Goal: Task Accomplishment & Management: Complete application form

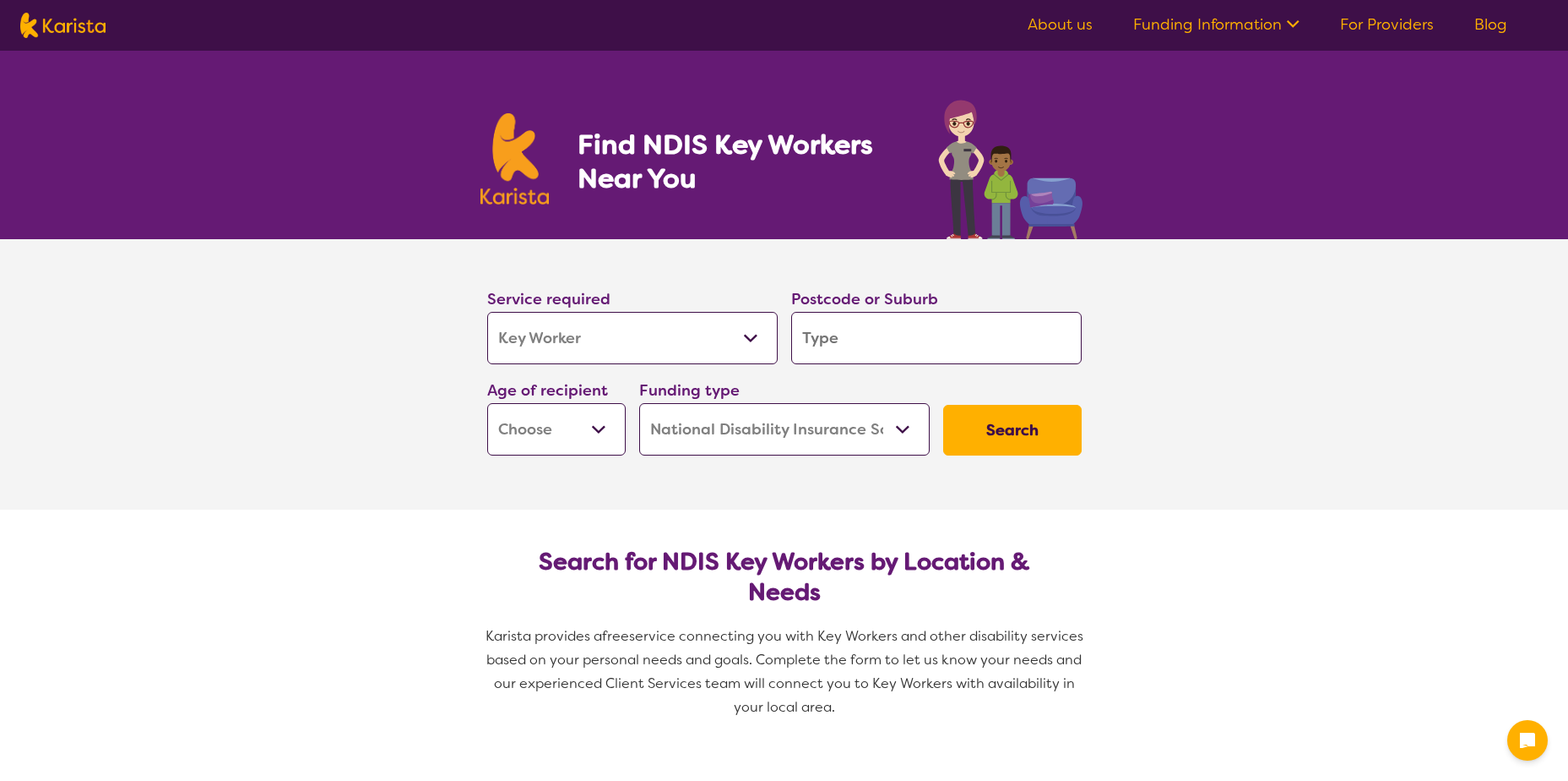
select select "Key Worker"
select select "NDIS"
select select "Key Worker"
select select "NDIS"
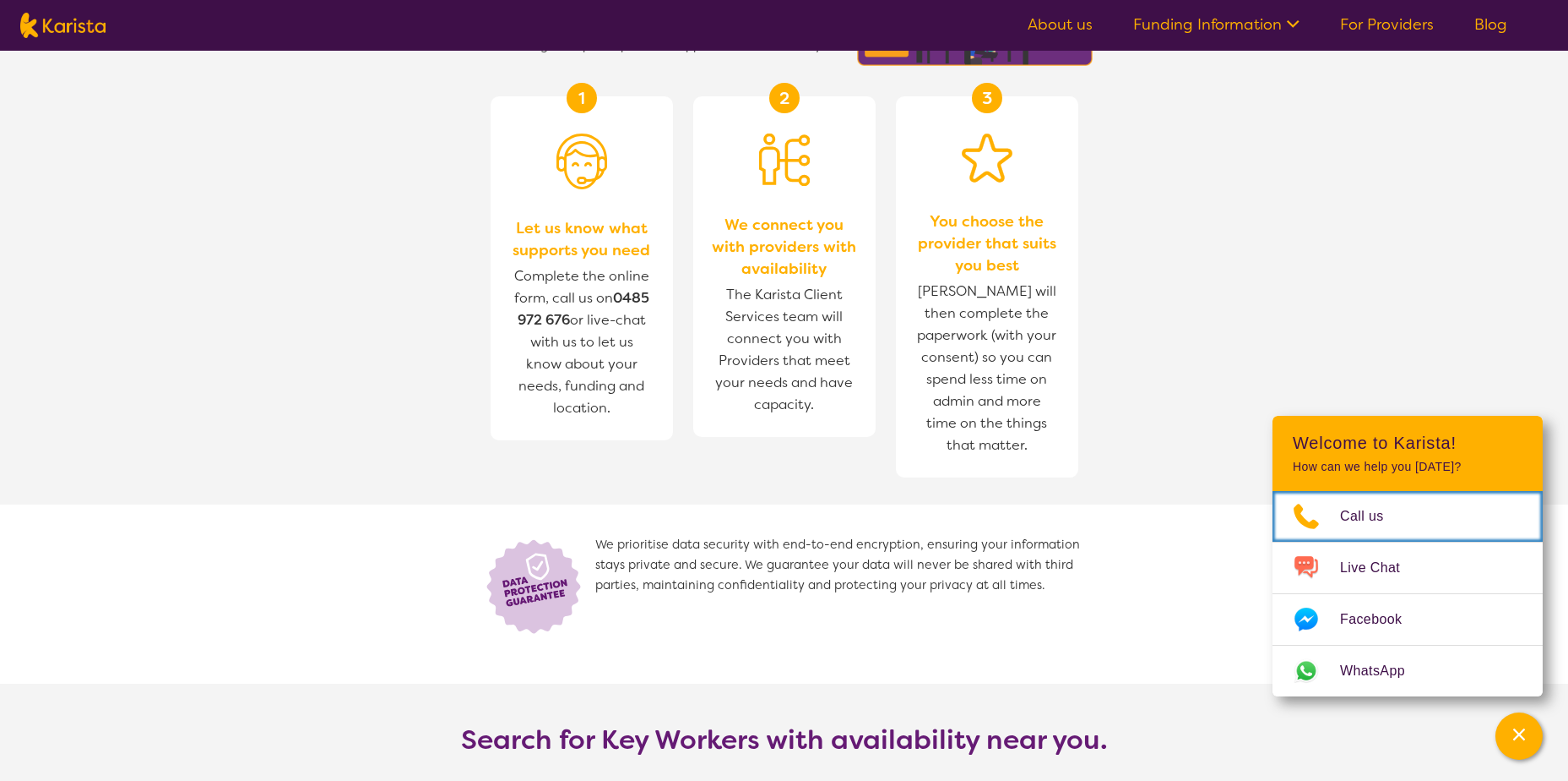
scroll to position [1436, 0]
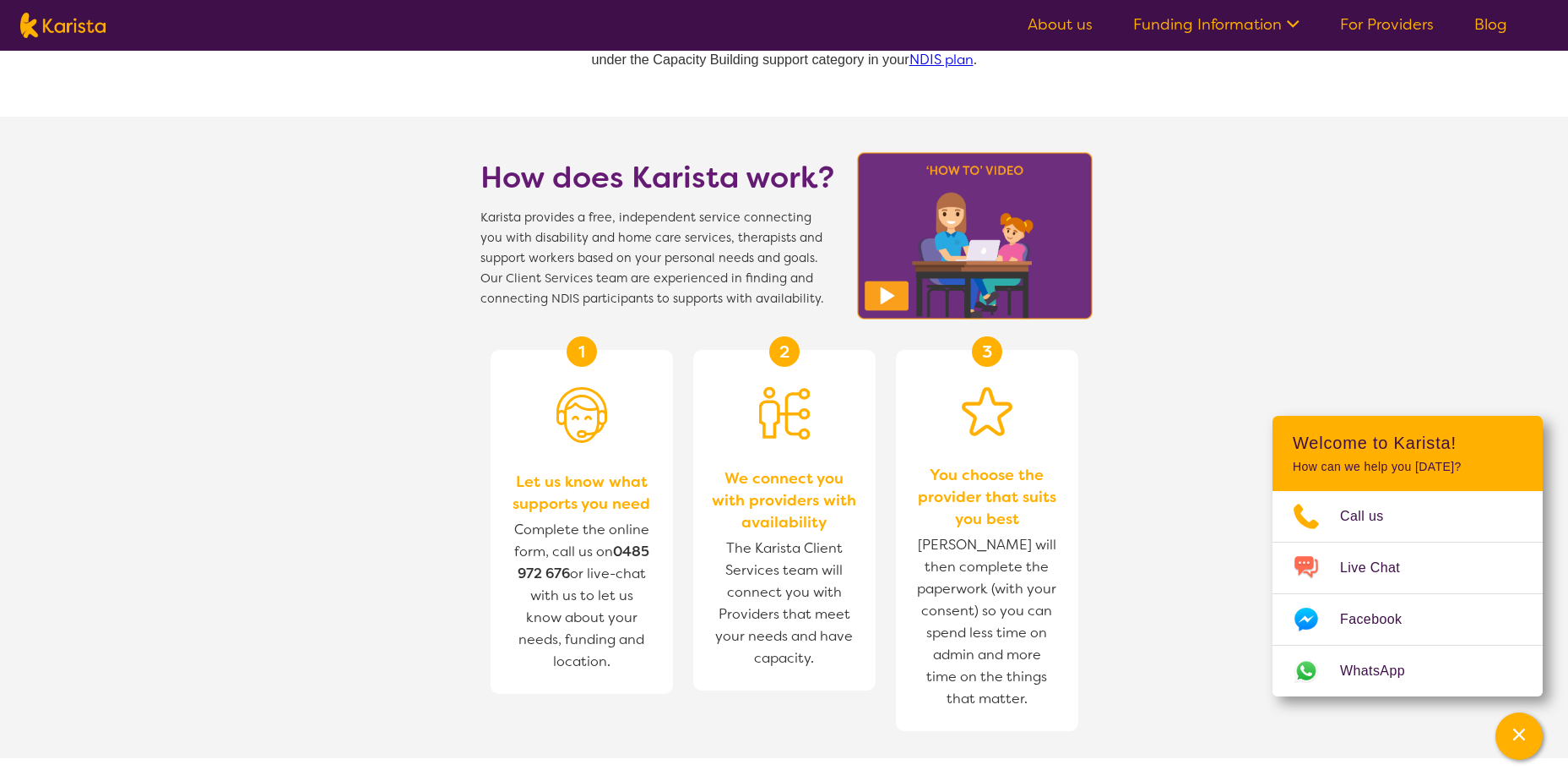
click at [1169, 21] on link "Funding Information" at bounding box center [1216, 24] width 166 height 20
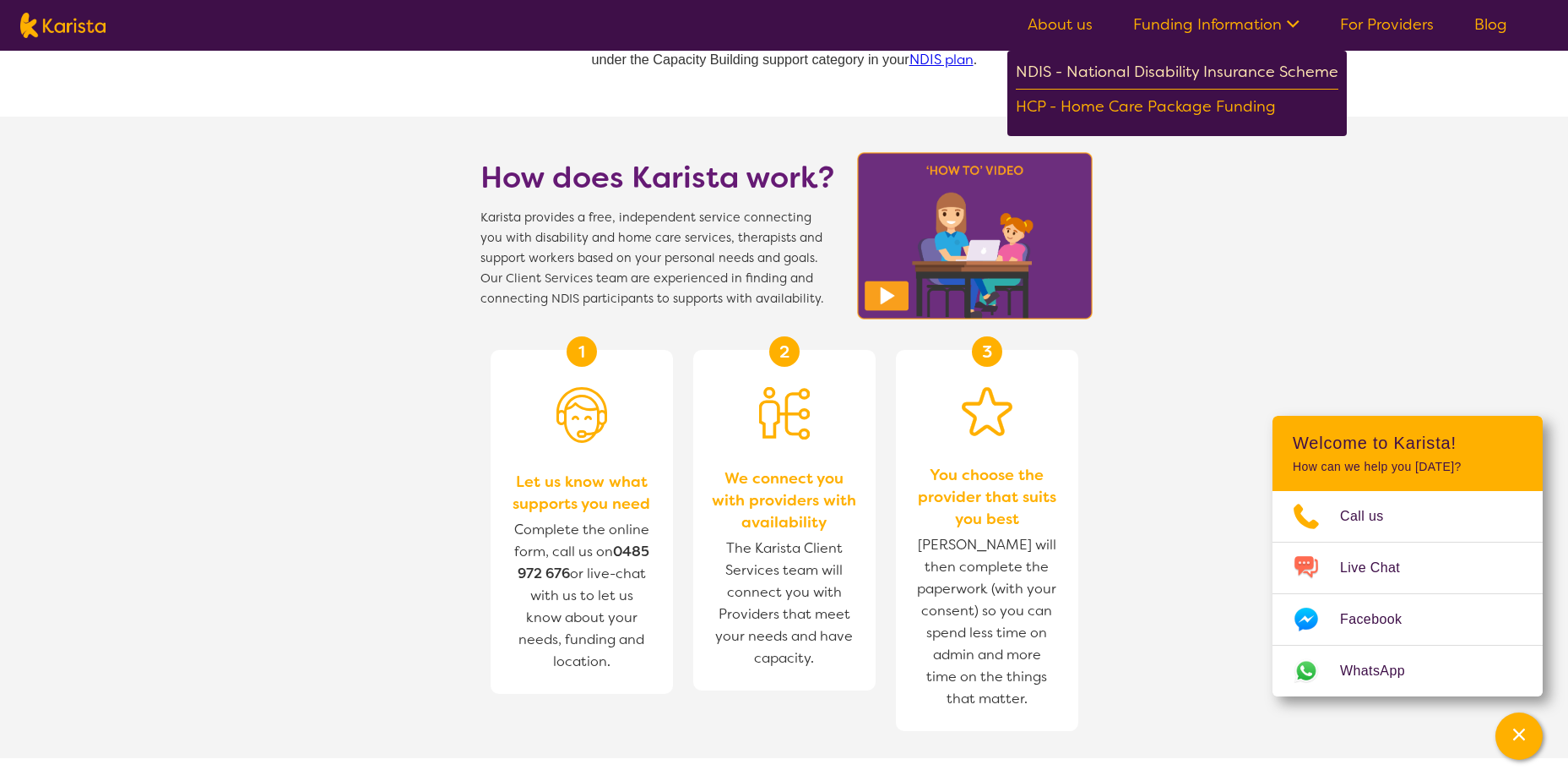
click at [1157, 61] on div "NDIS - National Disability Insurance Scheme" at bounding box center [1178, 73] width 323 height 30
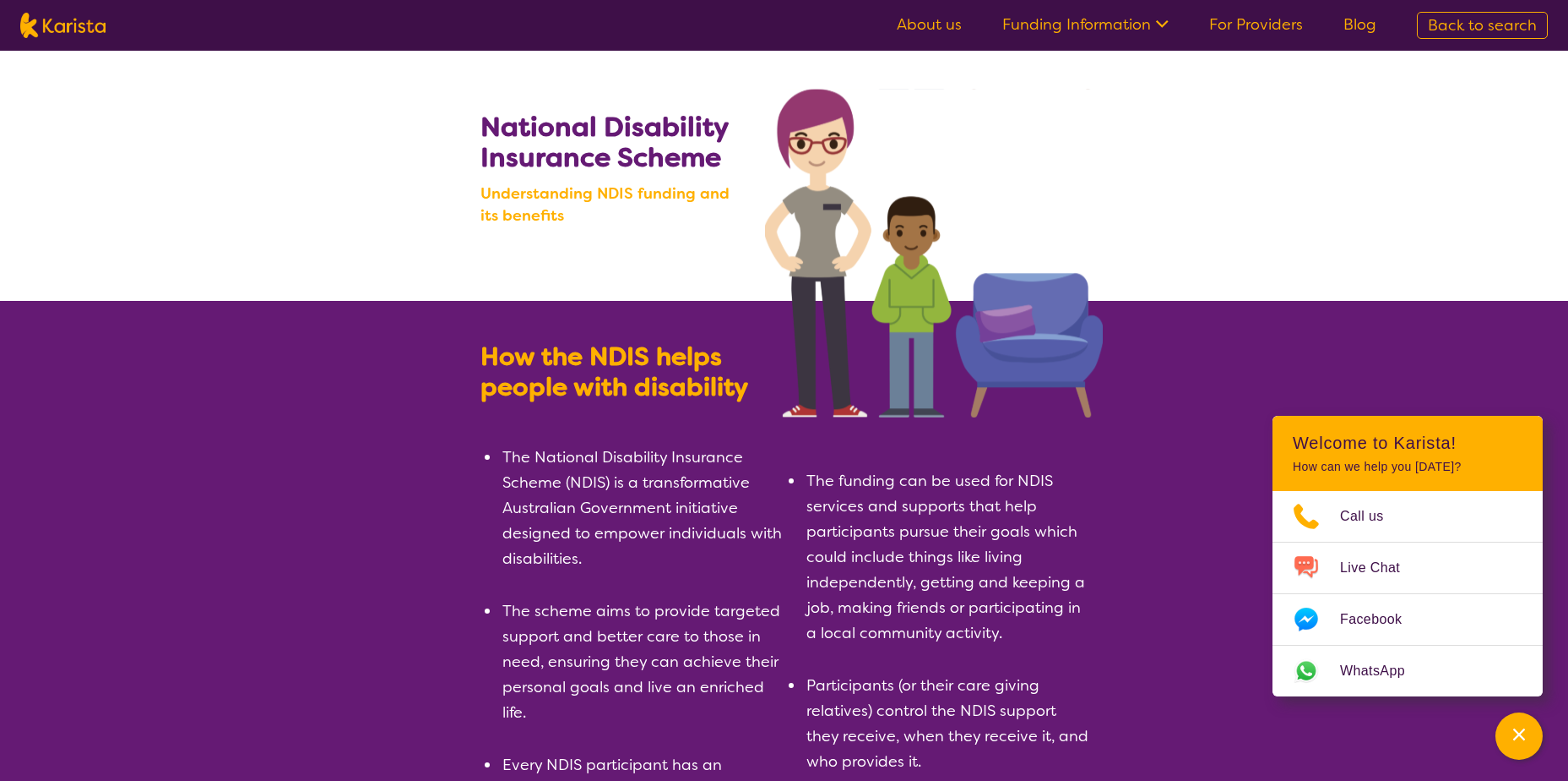
click at [941, 30] on link "About us" at bounding box center [928, 24] width 65 height 20
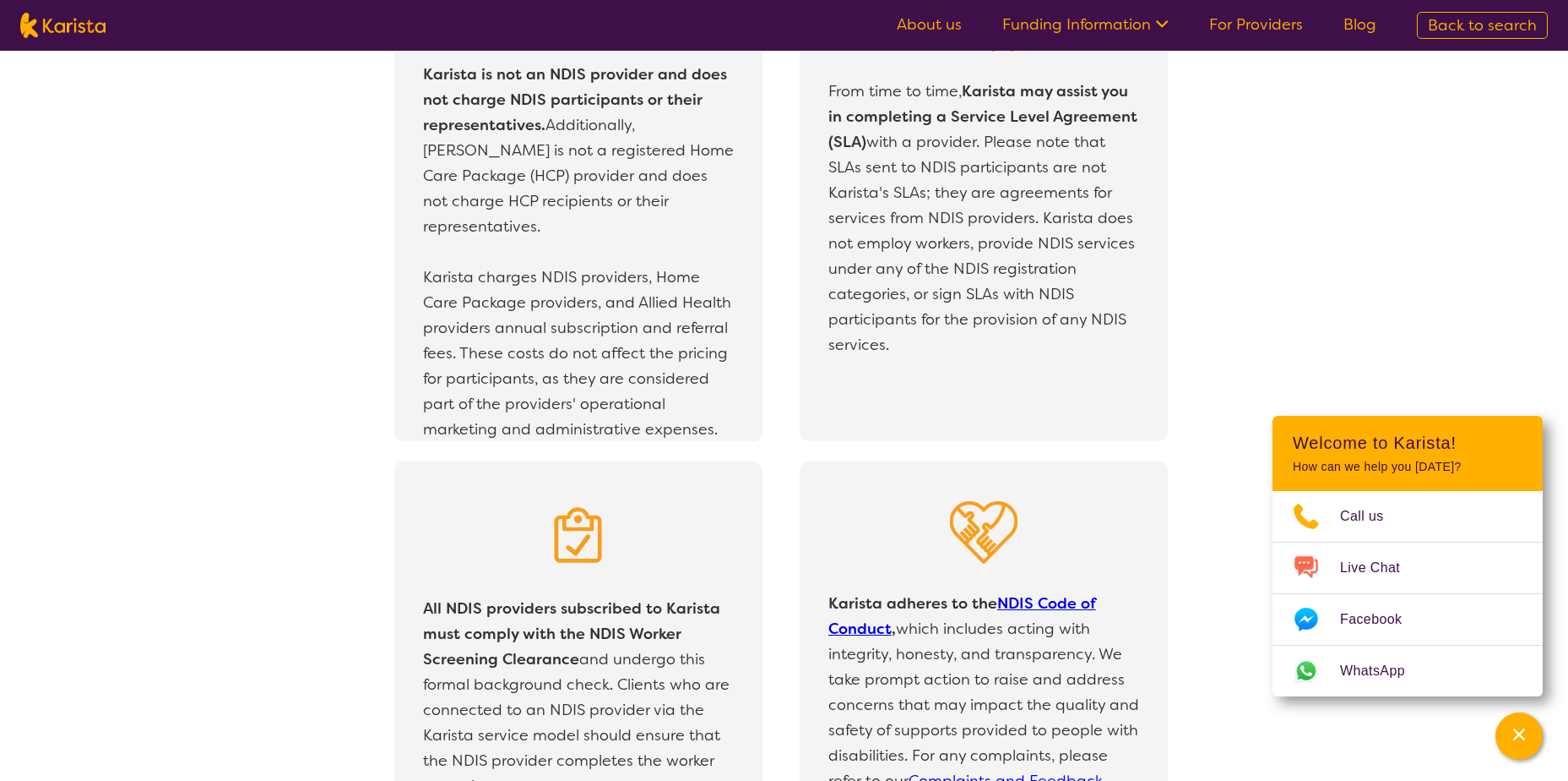
scroll to position [3090, 0]
click at [1255, 11] on nav "About us Funding Information NDIS - National Disability Insurance Scheme HCP - …" at bounding box center [784, 25] width 1568 height 50
click at [1255, 15] on link "For Providers" at bounding box center [1256, 24] width 94 height 20
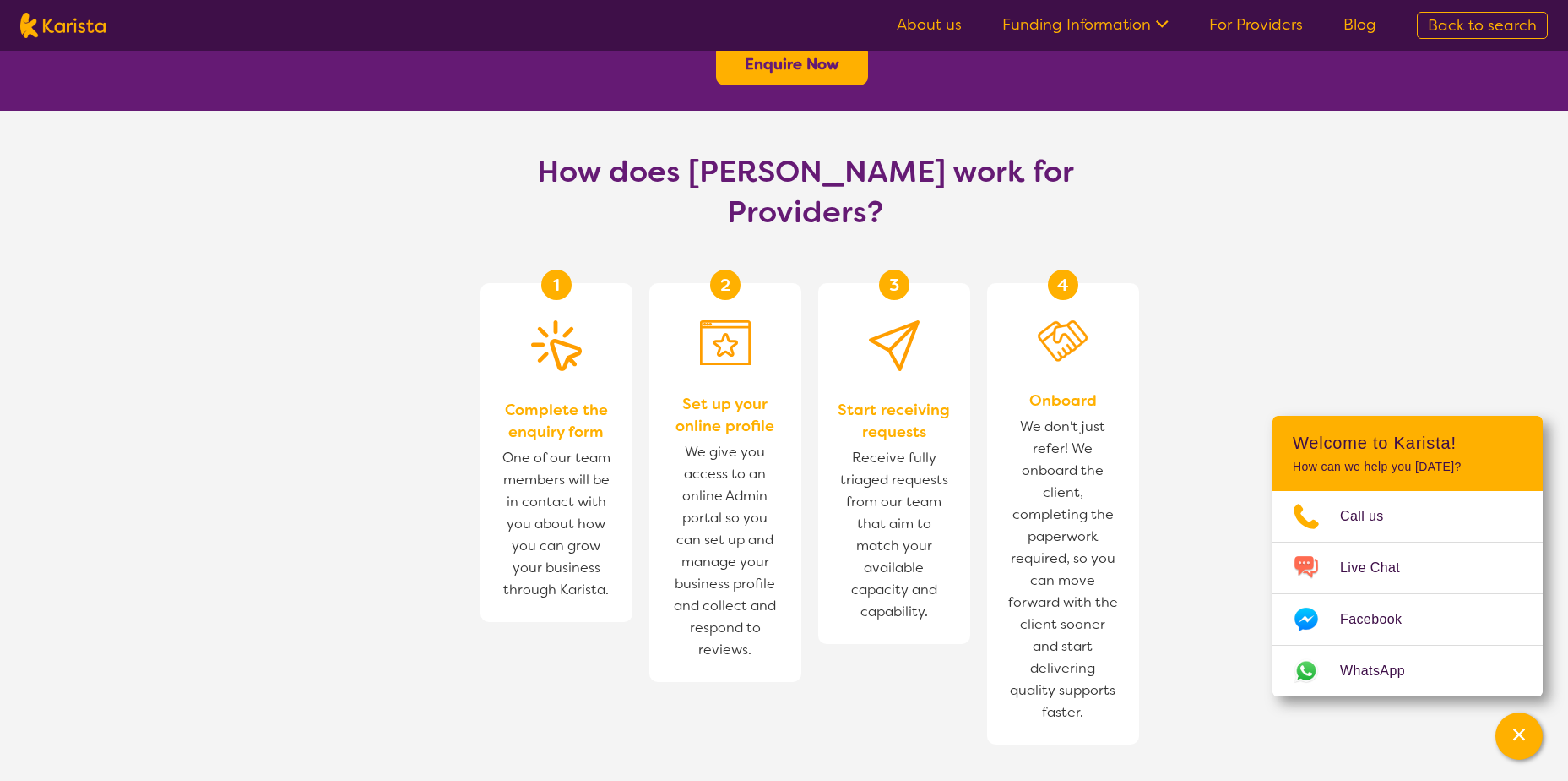
scroll to position [1014, 0]
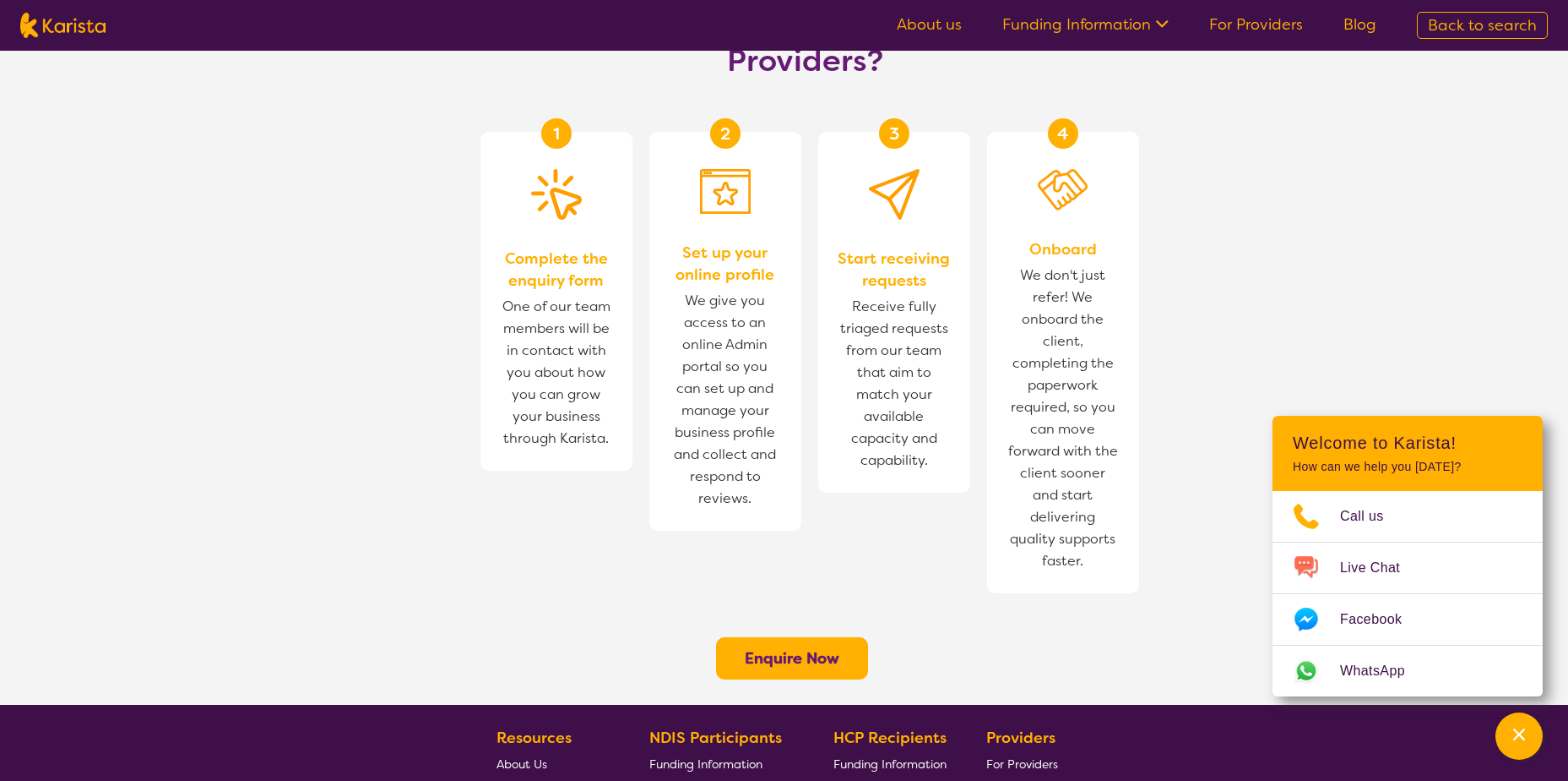
click at [1383, 260] on section "How does Karista work for Providers? 1 Complete the enquiry form One of our tea…" at bounding box center [784, 332] width 1568 height 745
click at [1514, 335] on section "How does Karista work for Providers? 1 Complete the enquiry form One of our tea…" at bounding box center [784, 332] width 1568 height 745
click at [1517, 730] on icon "Channel Menu" at bounding box center [1519, 734] width 16 height 16
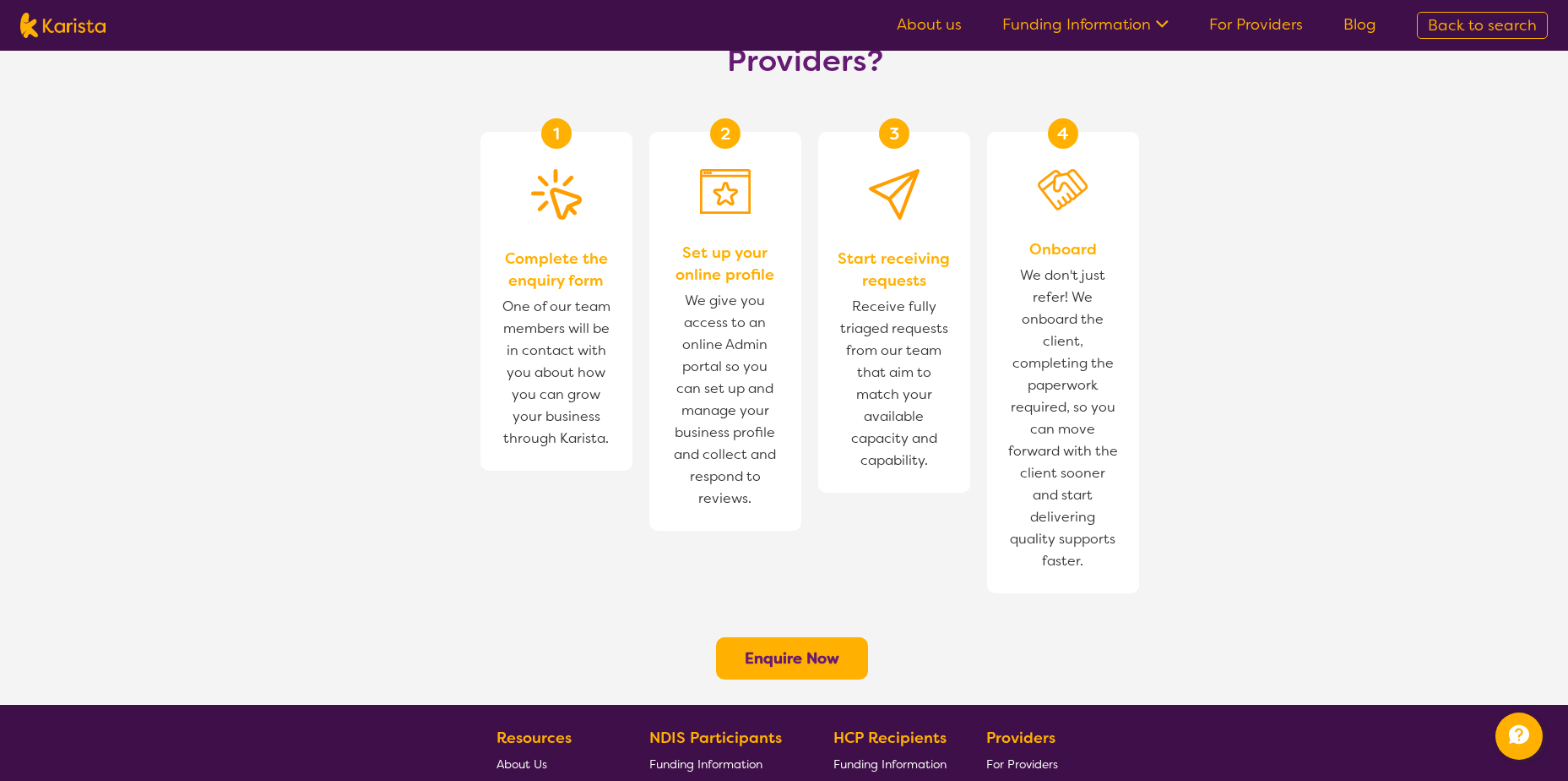
click at [748, 637] on button "Enquire Now" at bounding box center [791, 658] width 152 height 43
click at [785, 648] on b "Enquire Now" at bounding box center [792, 657] width 95 height 20
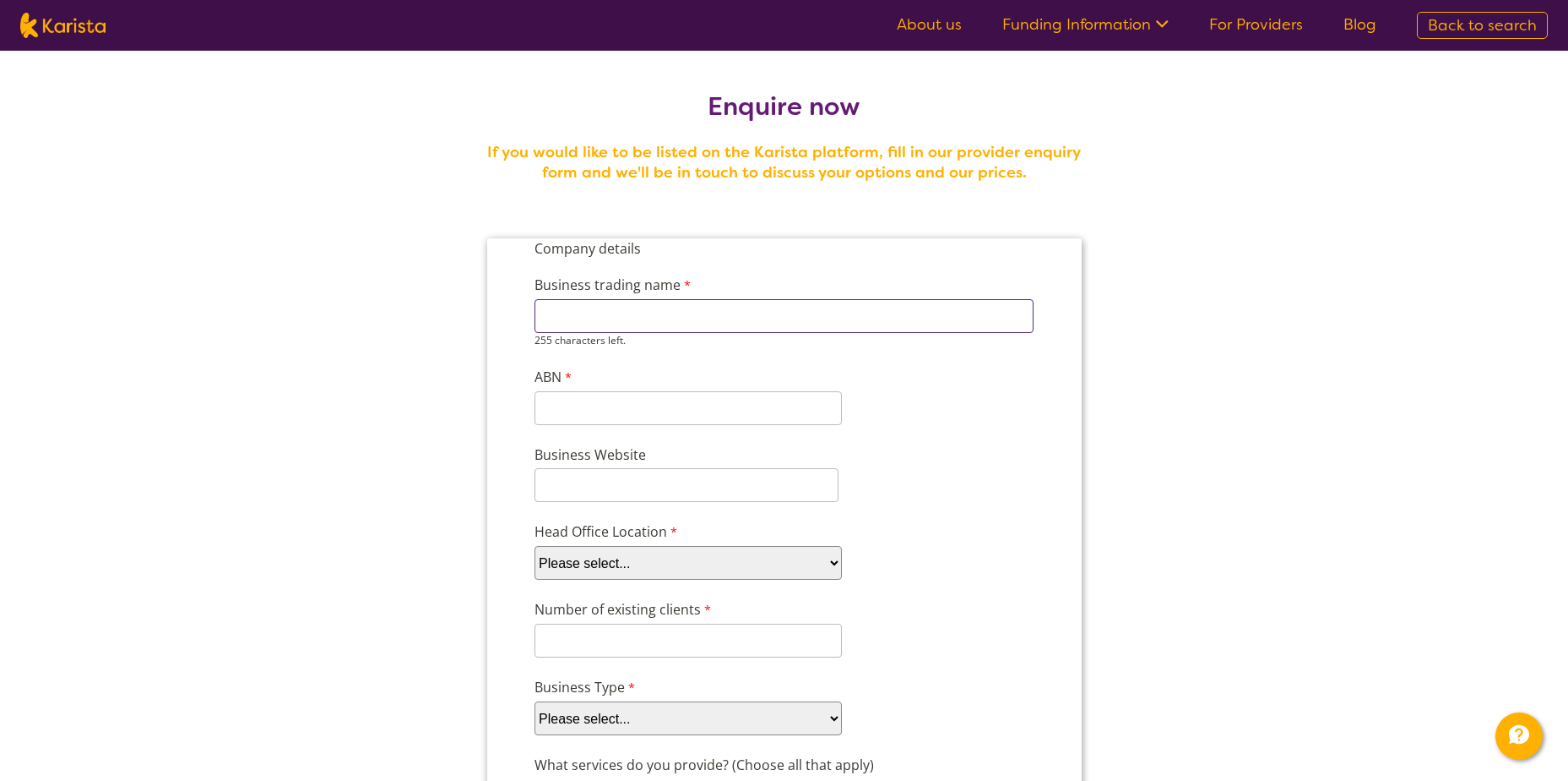
click at [675, 331] on input "Business trading name" at bounding box center [783, 315] width 499 height 34
type input "Western Sydney Services"
type input "83 640 182"
type input "westernsydneyservices.com.au"
select select "tfa_95"
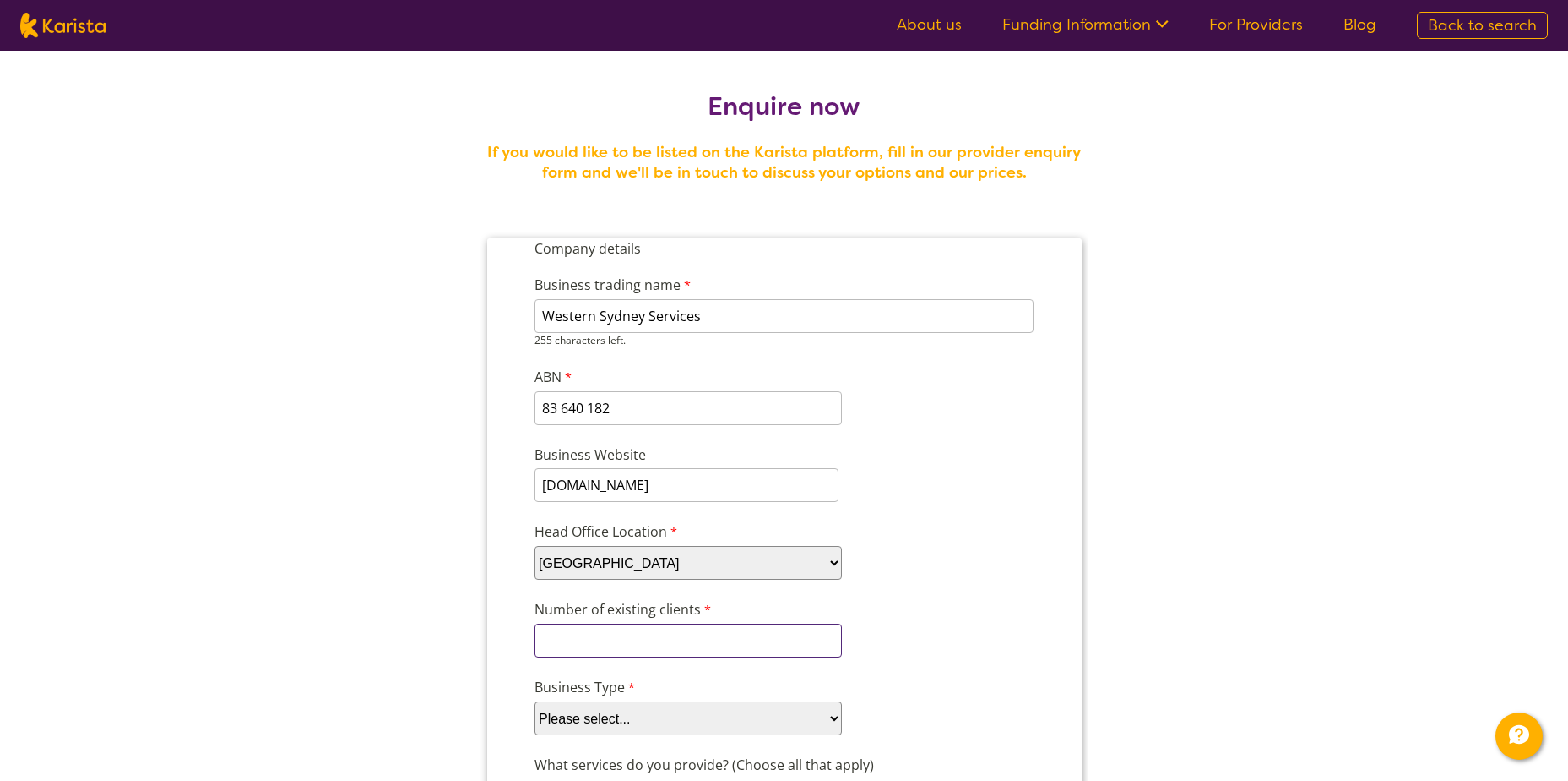
type input "170"
type input "WSS"
type input "Admin"
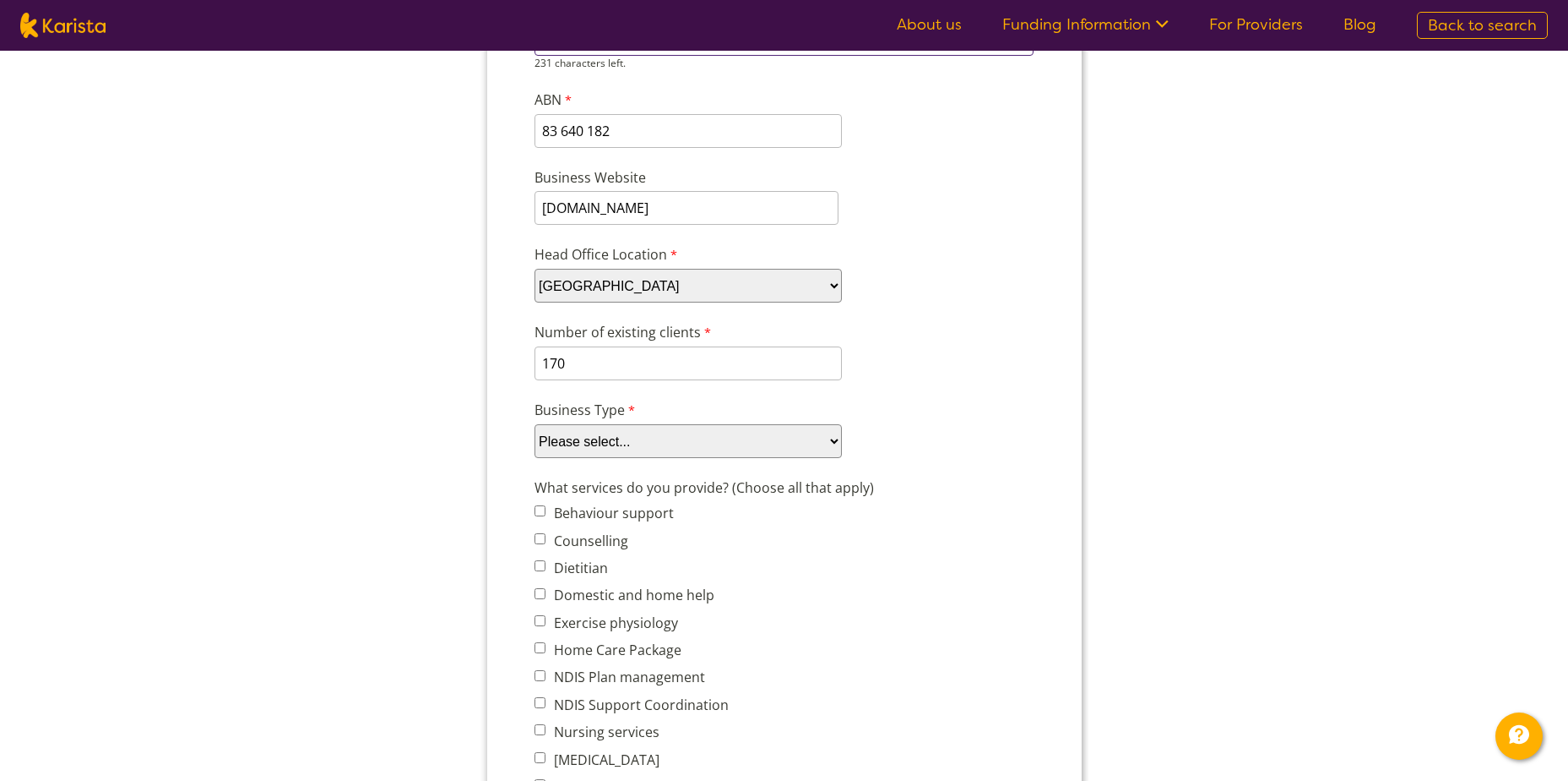
scroll to position [506, 0]
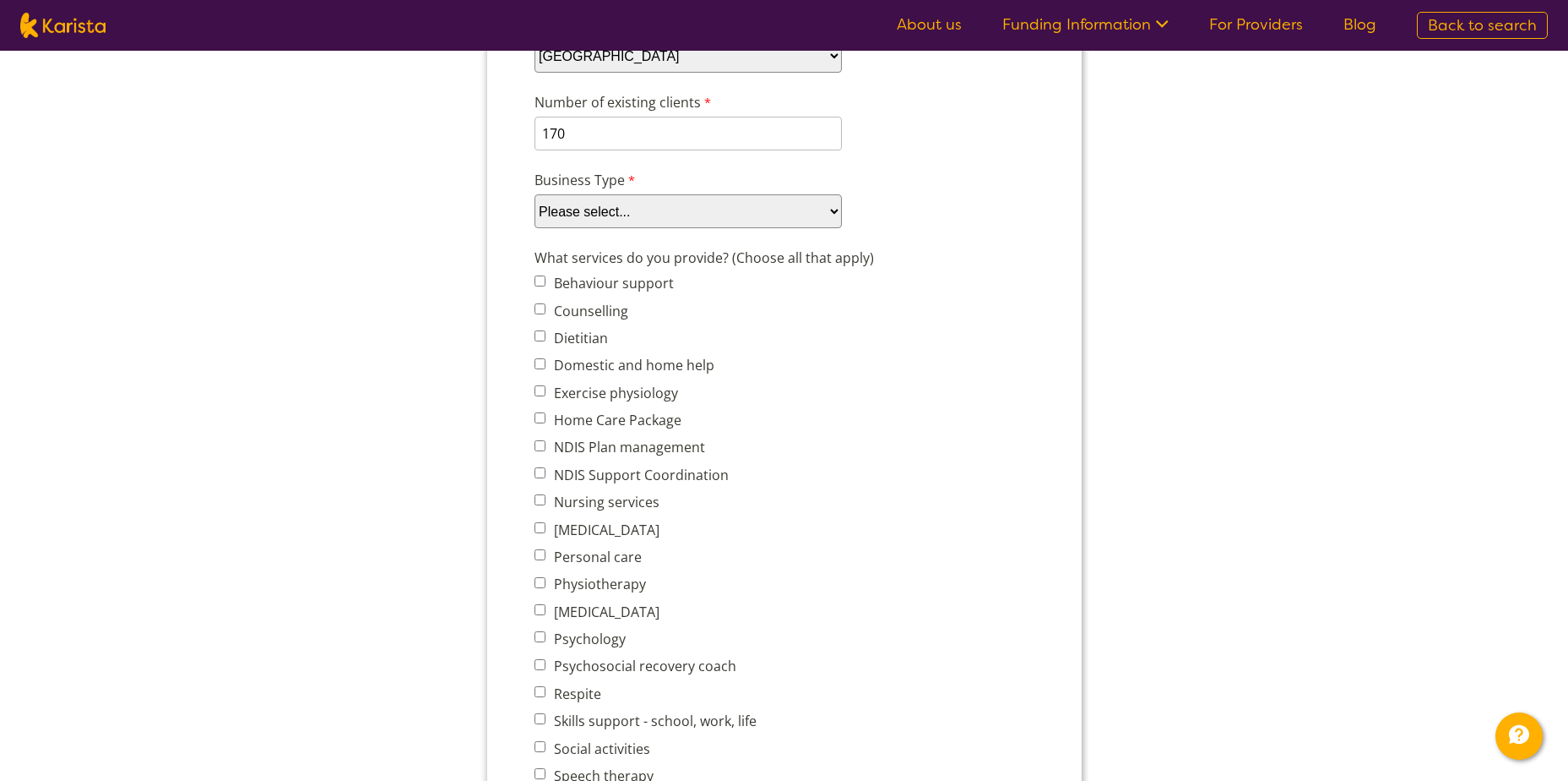
click at [620, 211] on select "Please select... Company Individual/Sole Trader Other (please specify)" at bounding box center [687, 211] width 307 height 34
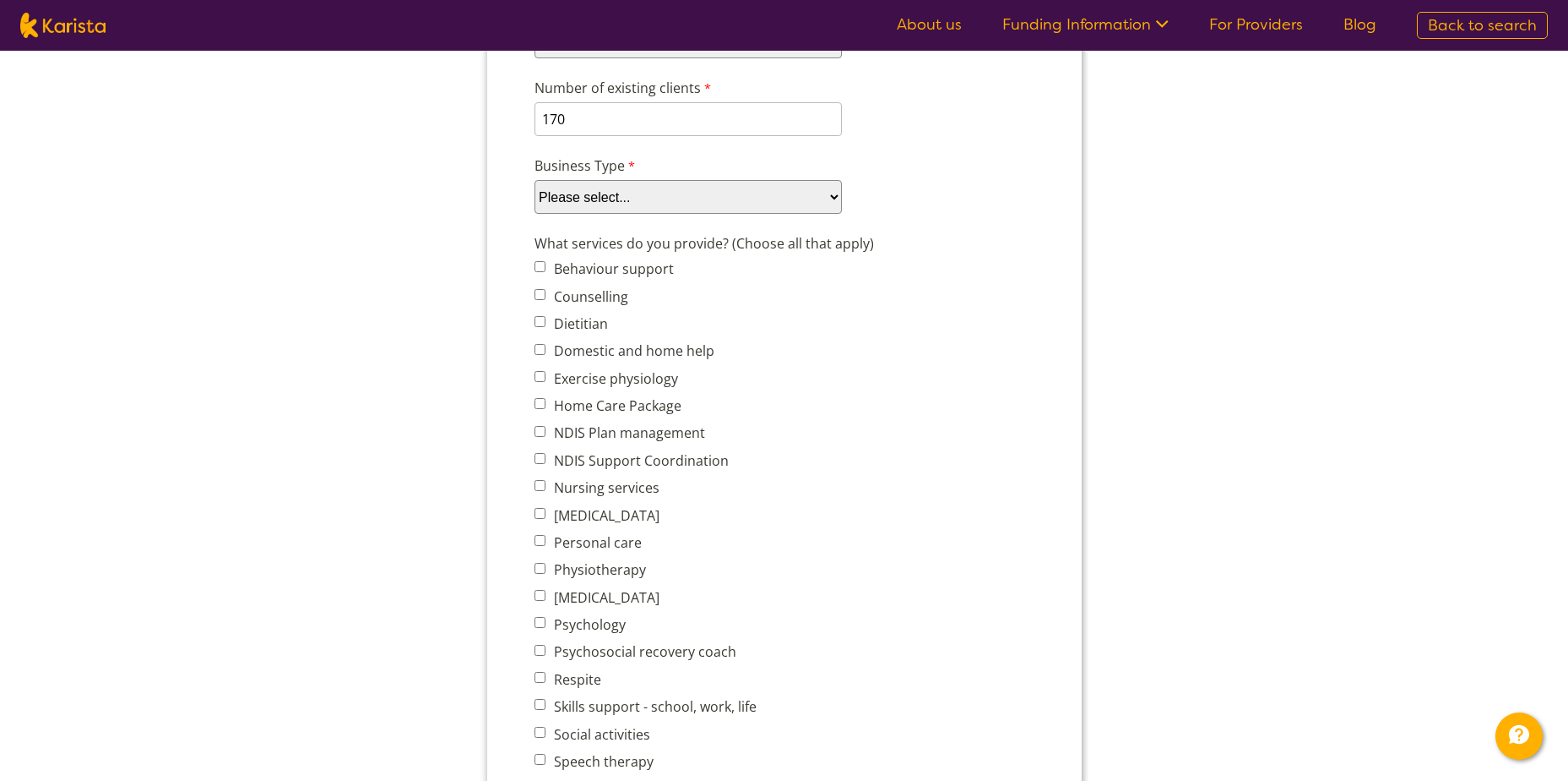
select select "tfa_87"
click at [533, 214] on select "Please select... Company Individual/Sole Trader Other (please specify)" at bounding box center [687, 196] width 307 height 34
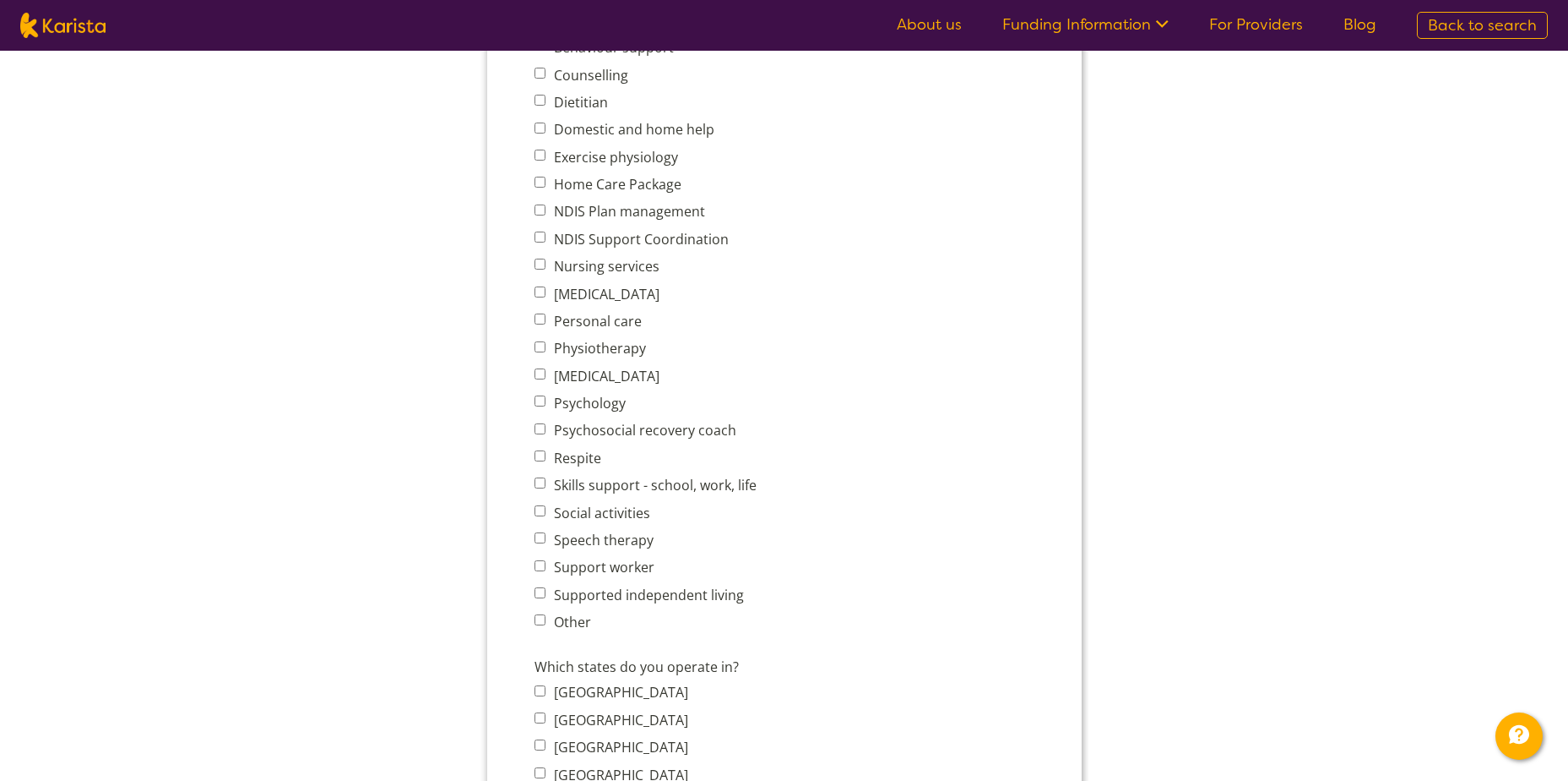
scroll to position [761, 0]
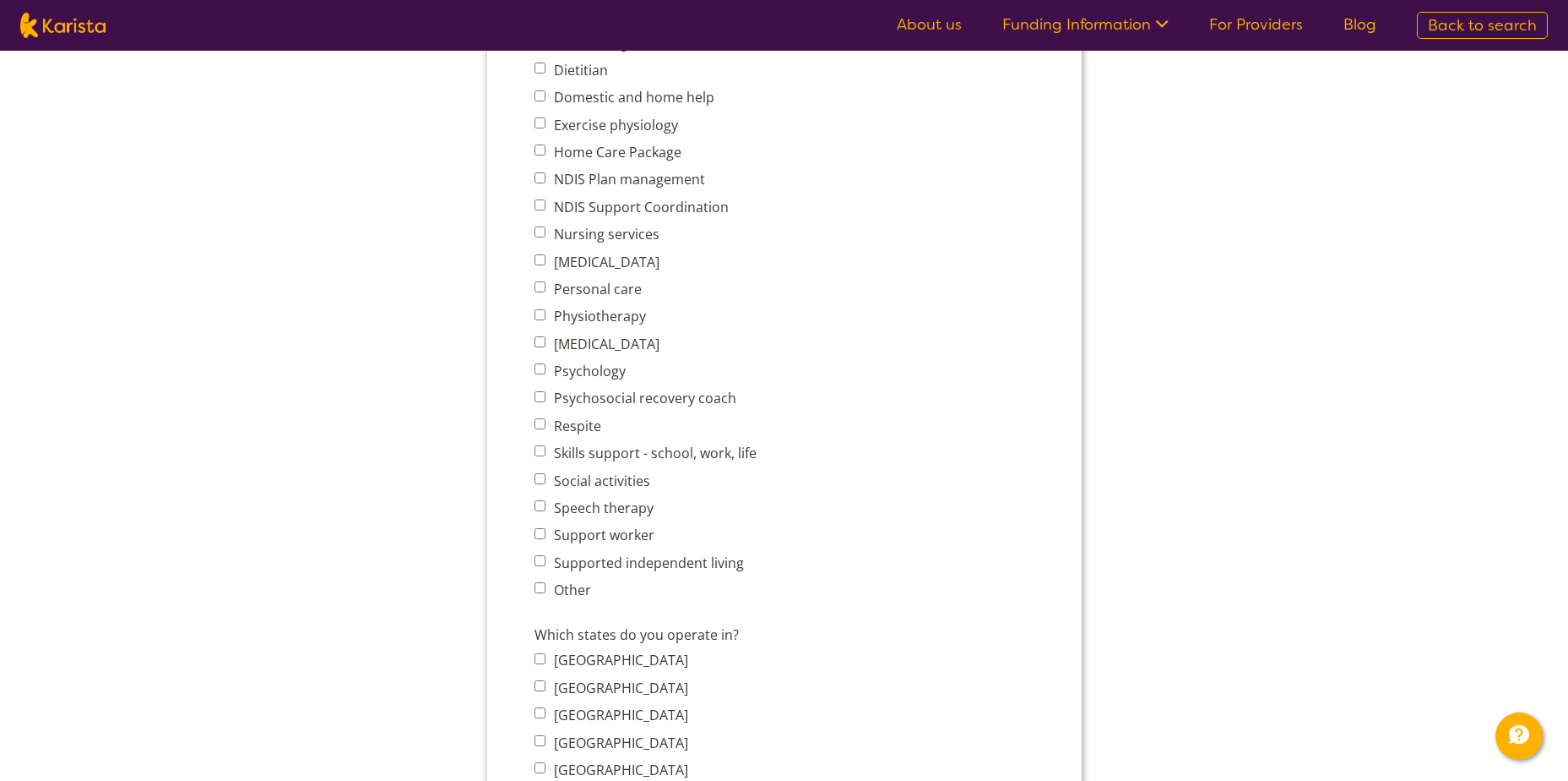
click at [538, 199] on input "NDIS Support Coordination" at bounding box center [538, 204] width 11 height 11
checkbox input "true"
click at [539, 281] on input "Personal care" at bounding box center [538, 286] width 11 height 11
checkbox input "true"
click at [538, 421] on input "Respite" at bounding box center [538, 423] width 11 height 11
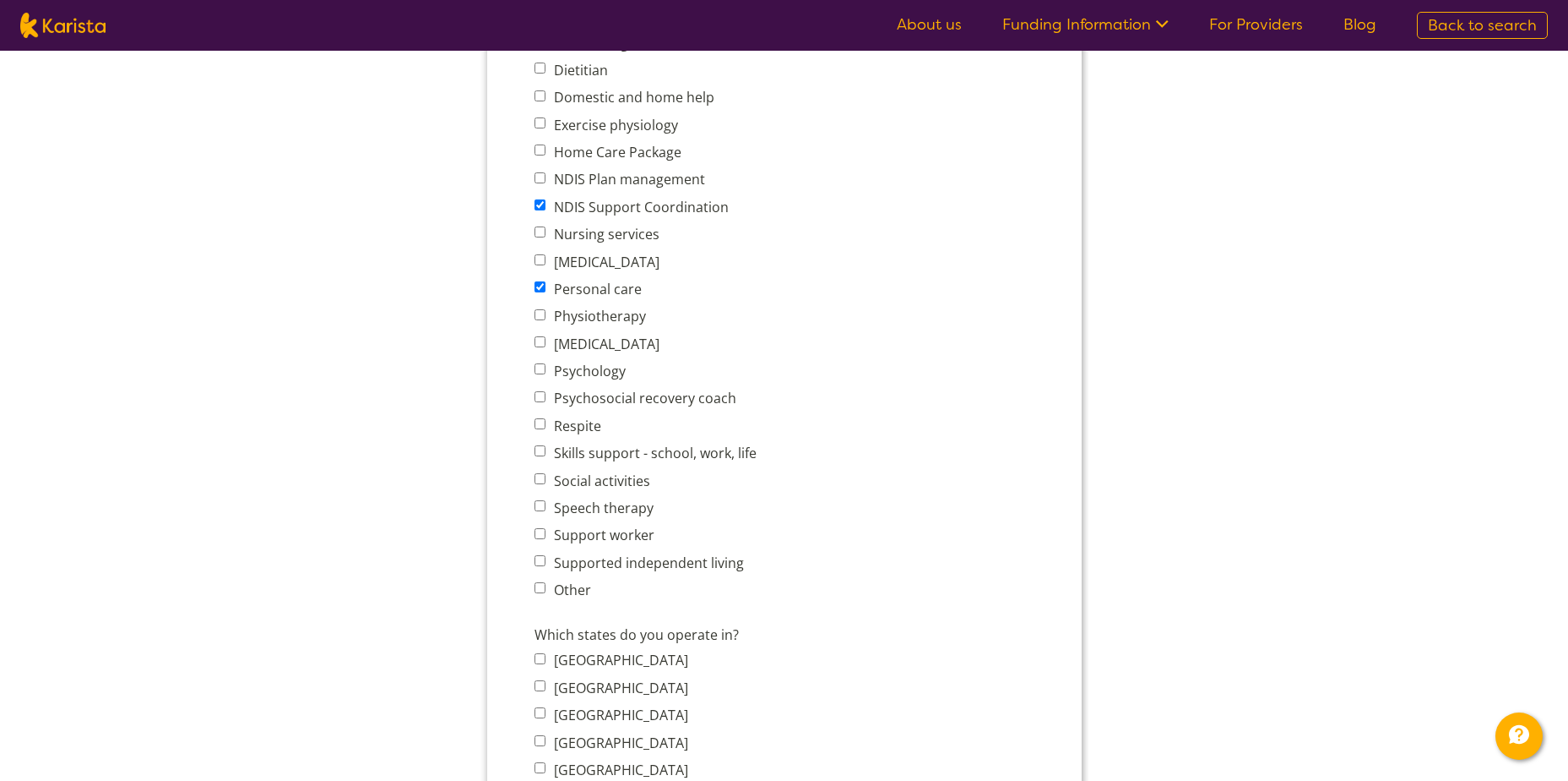
checkbox input "true"
click at [546, 448] on span "Skills support - school, work, life" at bounding box center [649, 452] width 232 height 23
click at [540, 454] on input "Skills support - school, work, life" at bounding box center [538, 450] width 11 height 11
checkbox input "true"
click at [539, 485] on span "Social activities" at bounding box center [649, 479] width 232 height 23
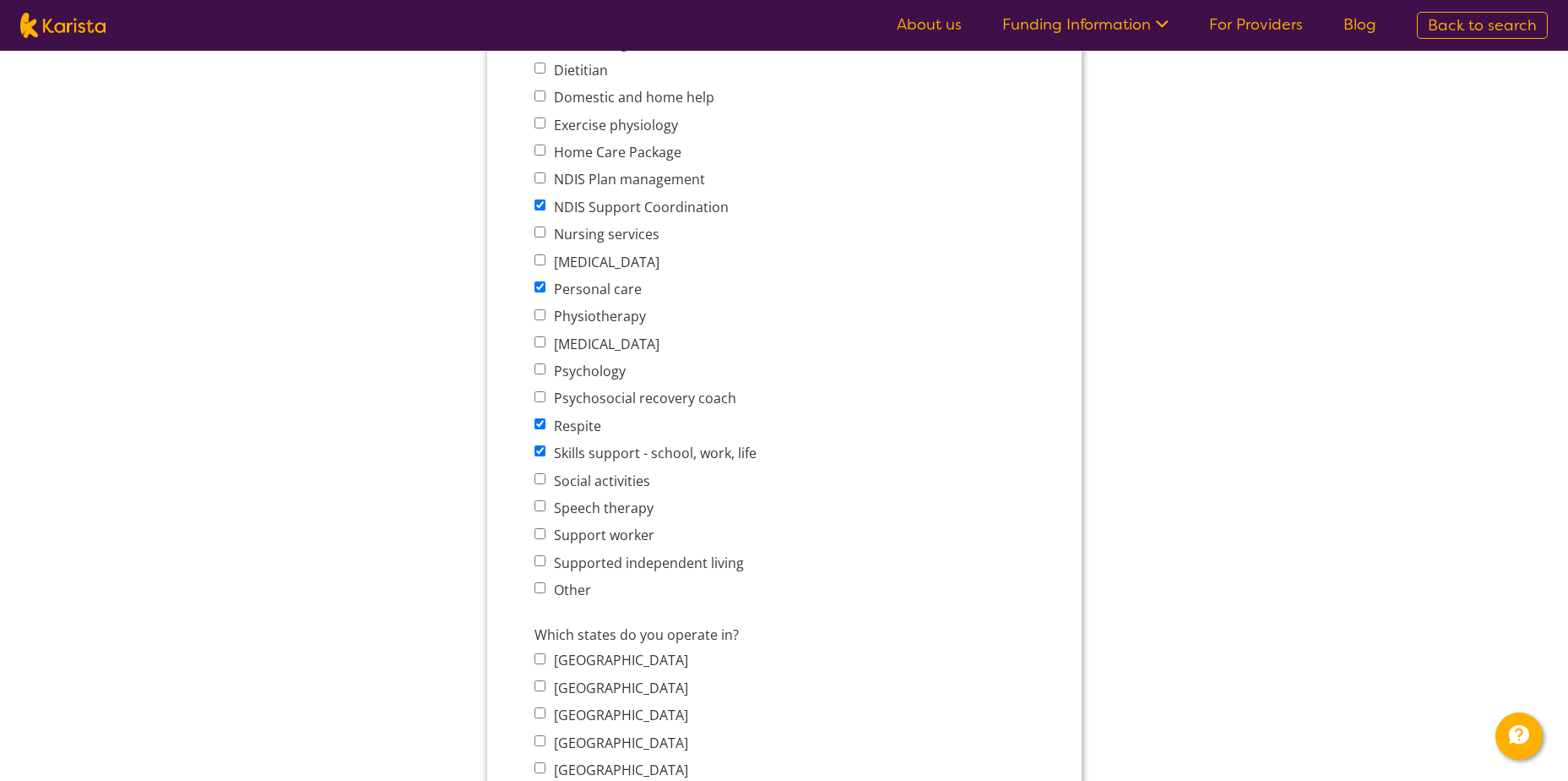
click at [538, 484] on span "Social activities" at bounding box center [649, 479] width 232 height 23
click at [538, 473] on input "Social activities" at bounding box center [538, 477] width 11 height 11
checkbox input "true"
click at [543, 508] on input "Speech therapy" at bounding box center [538, 505] width 11 height 11
checkbox input "true"
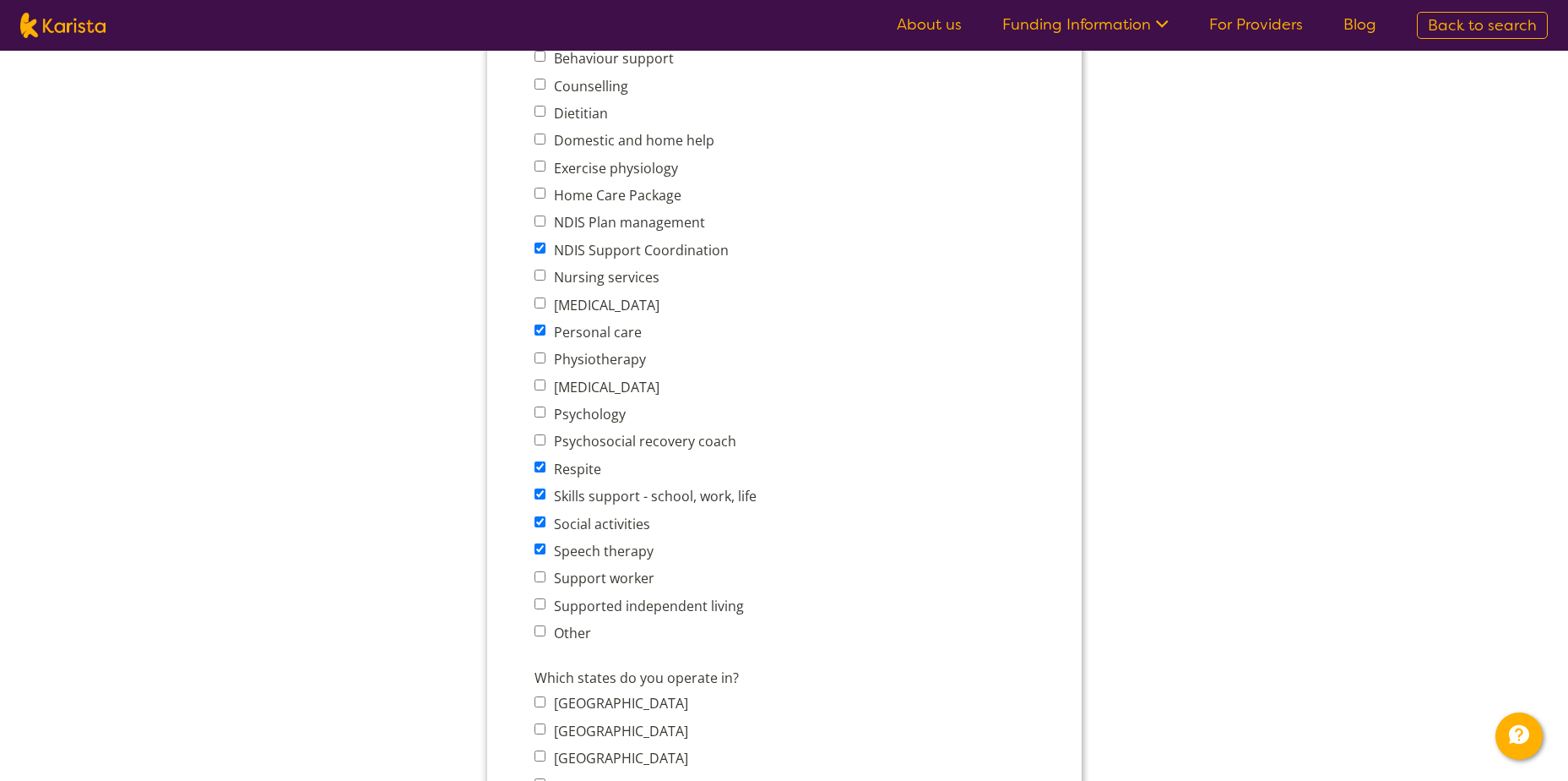
scroll to position [676, 0]
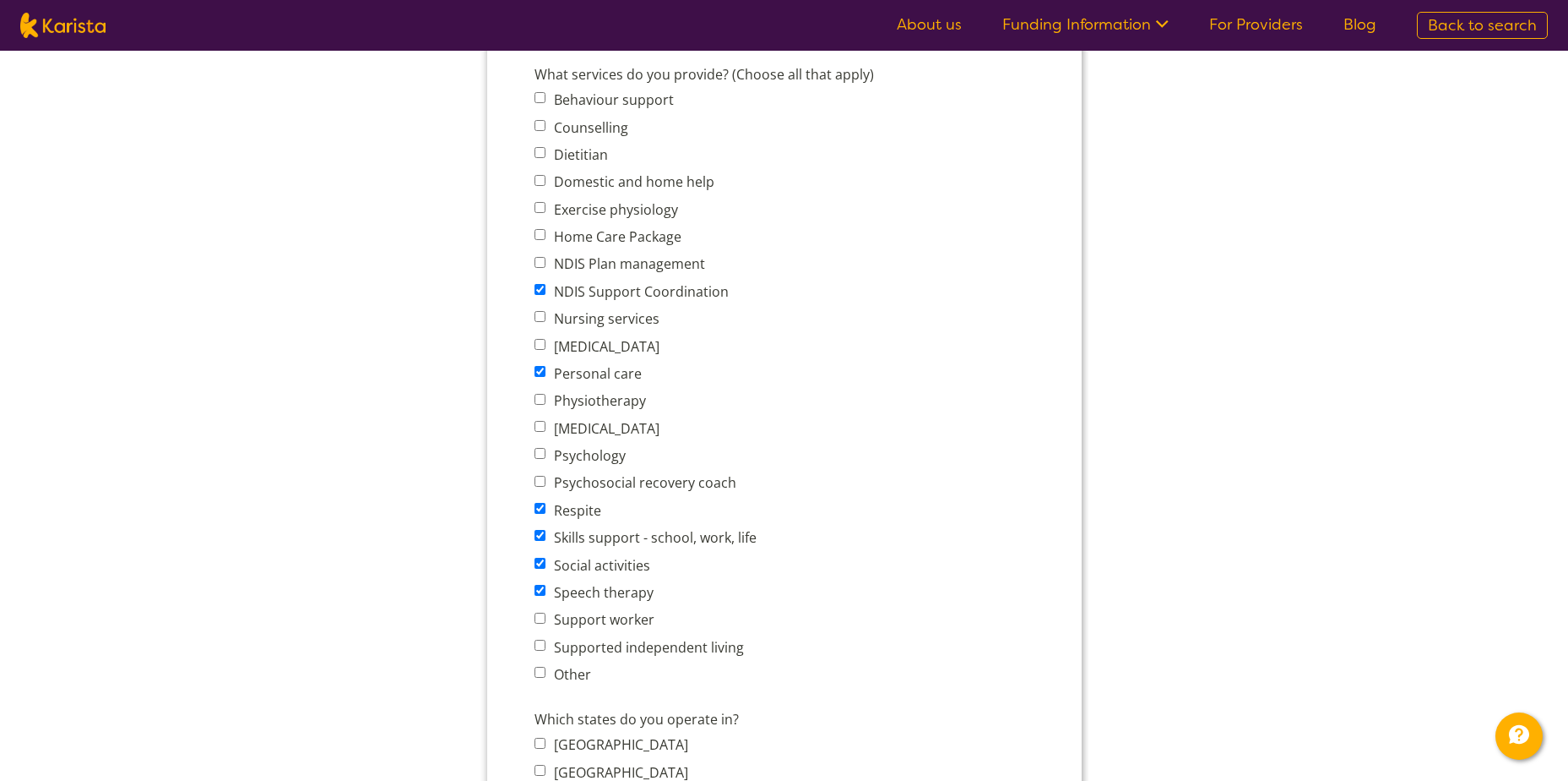
click at [540, 179] on input "Domestic and home help" at bounding box center [538, 180] width 11 height 11
checkbox input "true"
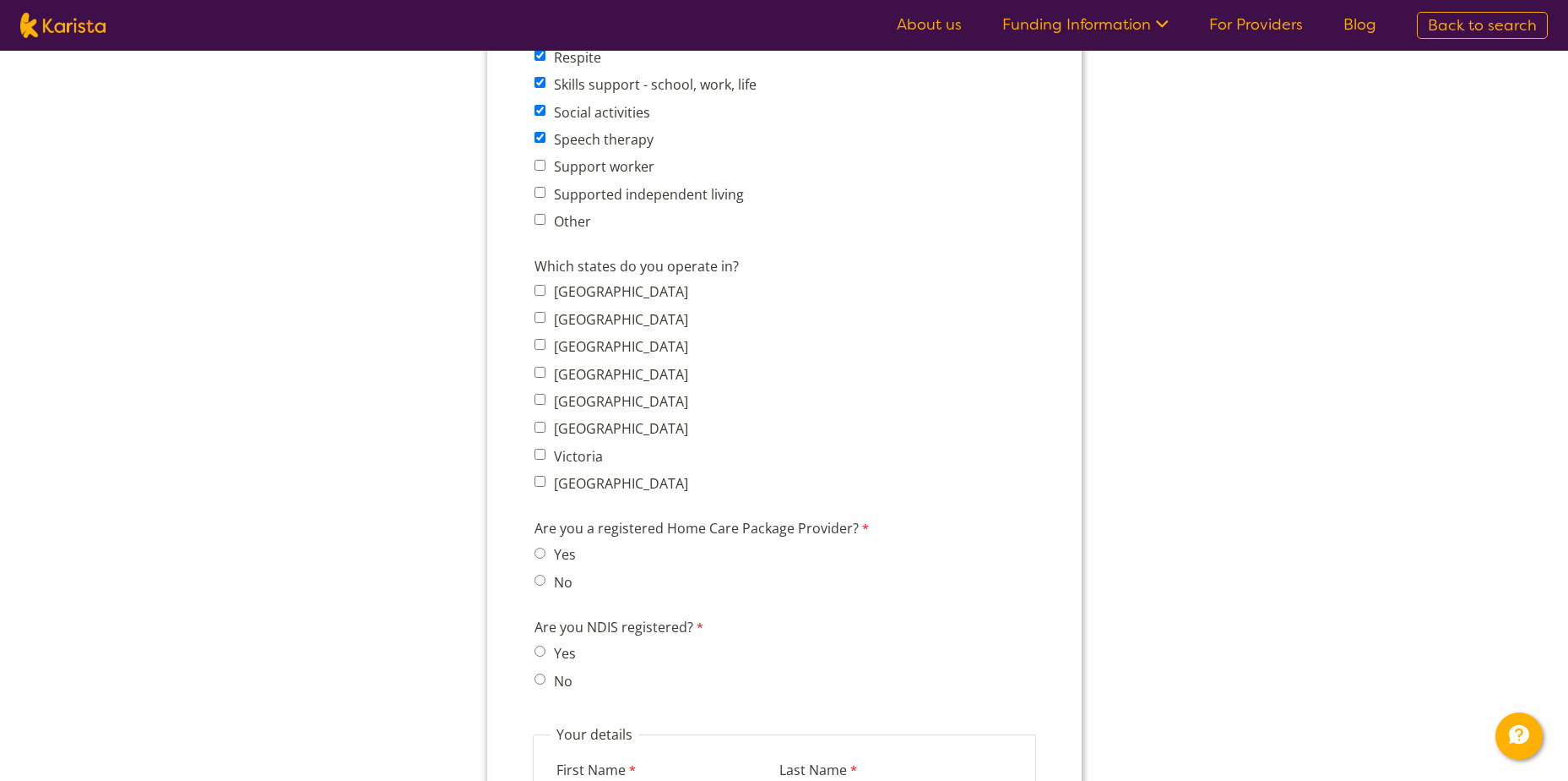
scroll to position [1098, 0]
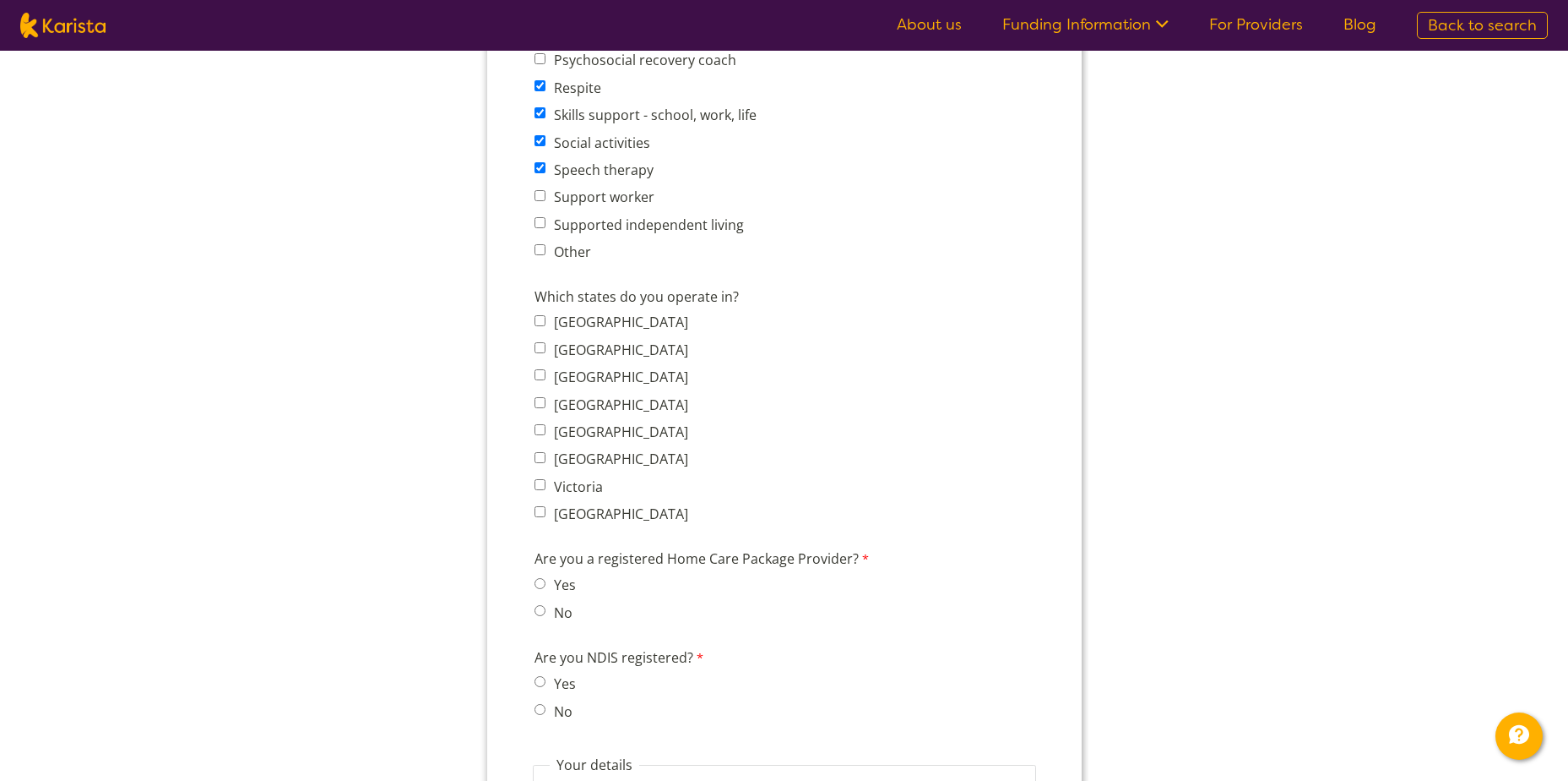
click at [540, 245] on input "Other" at bounding box center [538, 249] width 11 height 11
checkbox input "true"
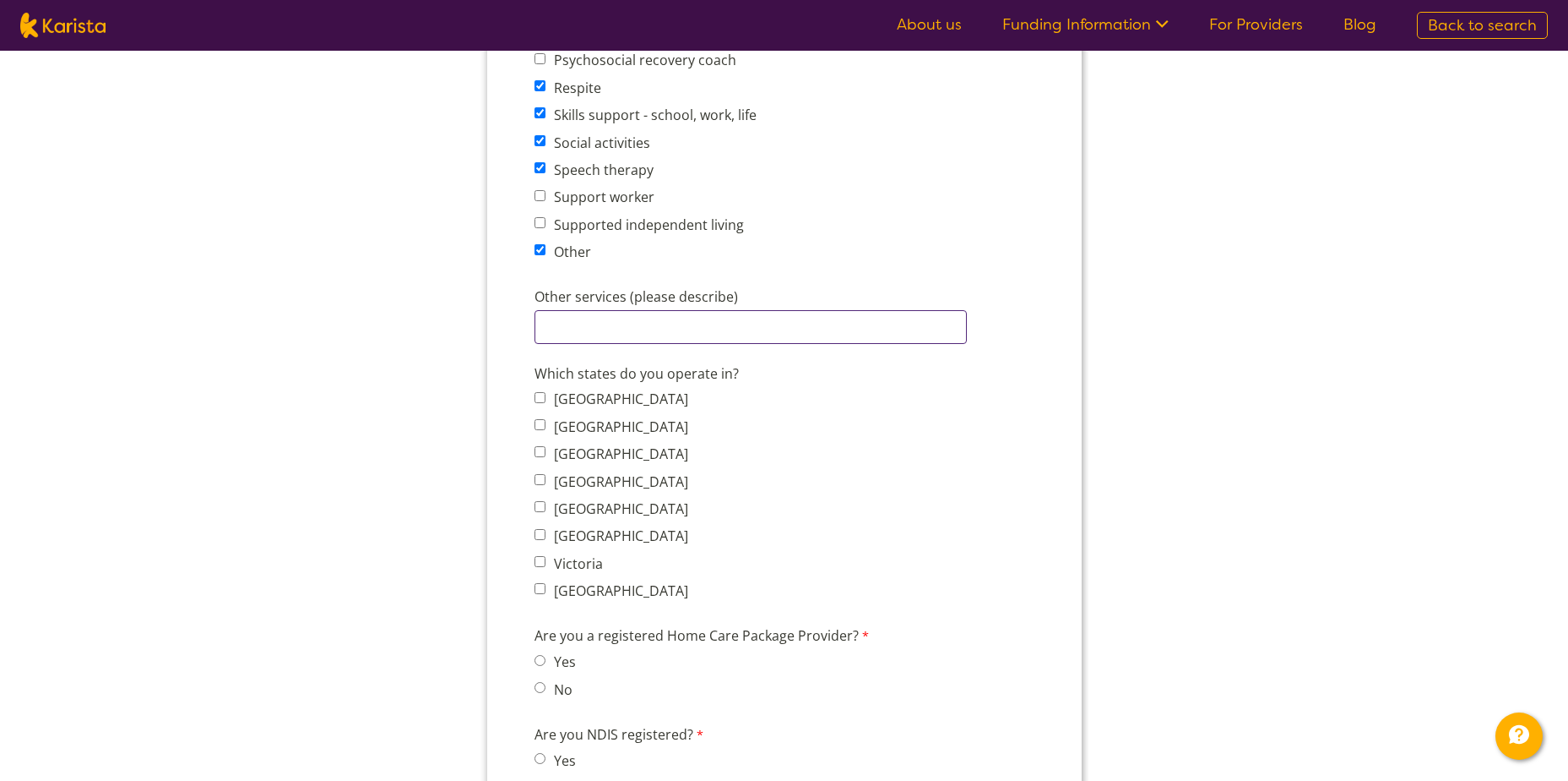
click at [584, 329] on input "Other services (please describe)" at bounding box center [750, 327] width 433 height 34
type input "cleaning, lawn services"
click at [536, 423] on input "New South Wales" at bounding box center [538, 424] width 11 height 11
checkbox input "true"
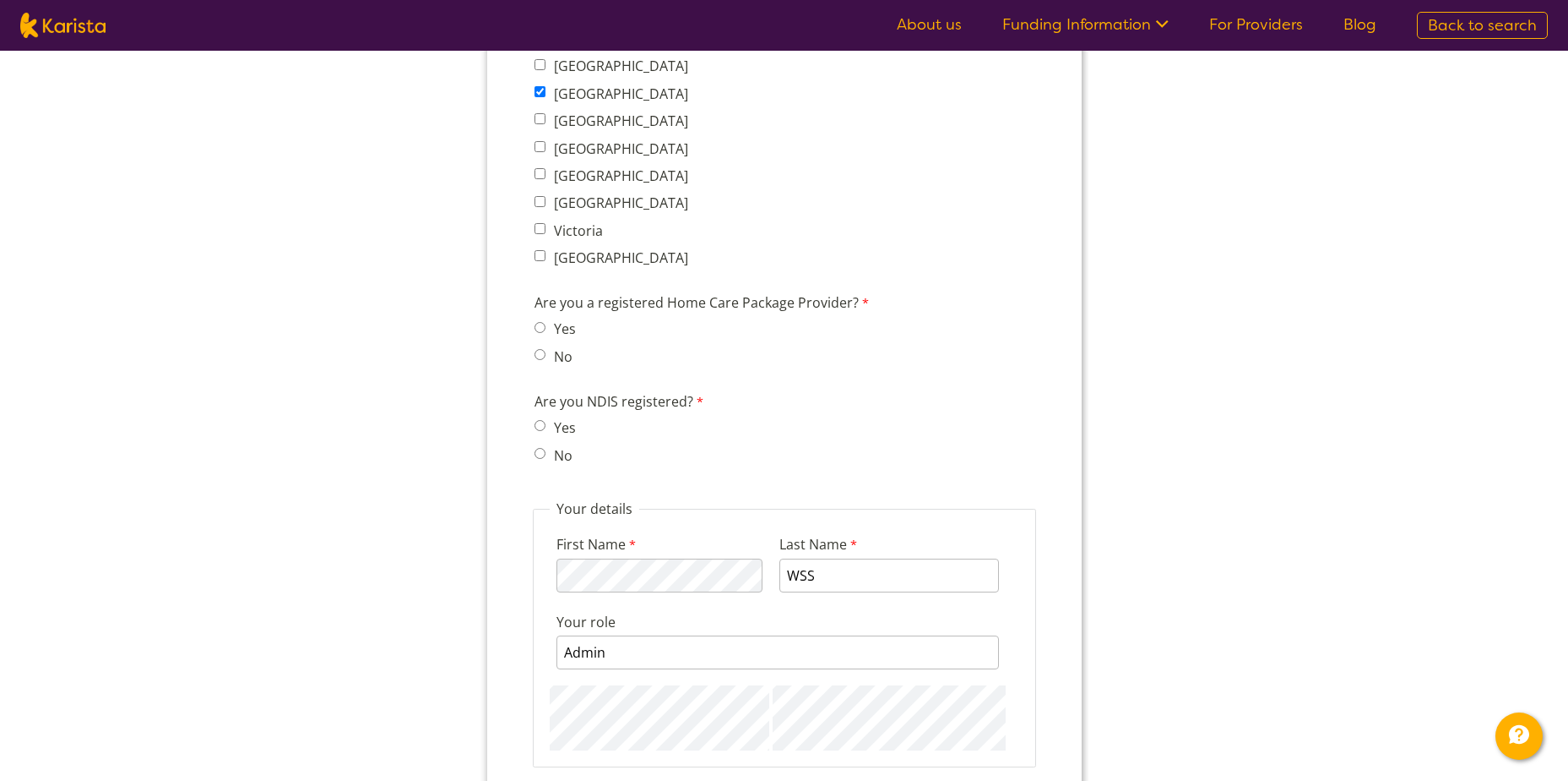
scroll to position [1436, 0]
click at [534, 352] on input "No" at bounding box center [538, 349] width 11 height 11
radio input "true"
click at [536, 419] on input "Yes" at bounding box center [538, 419] width 11 height 11
radio input "true"
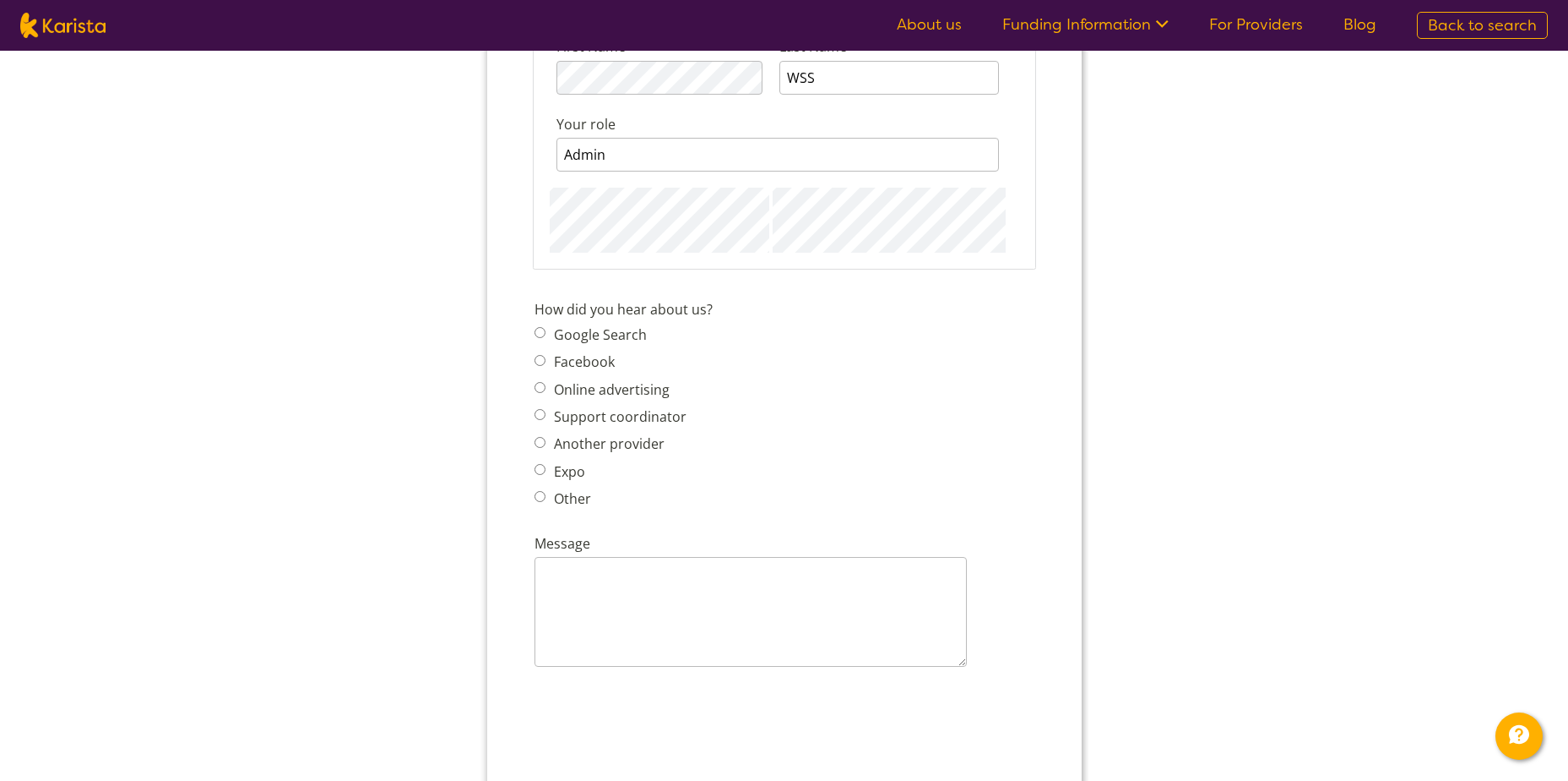
scroll to position [2028, 0]
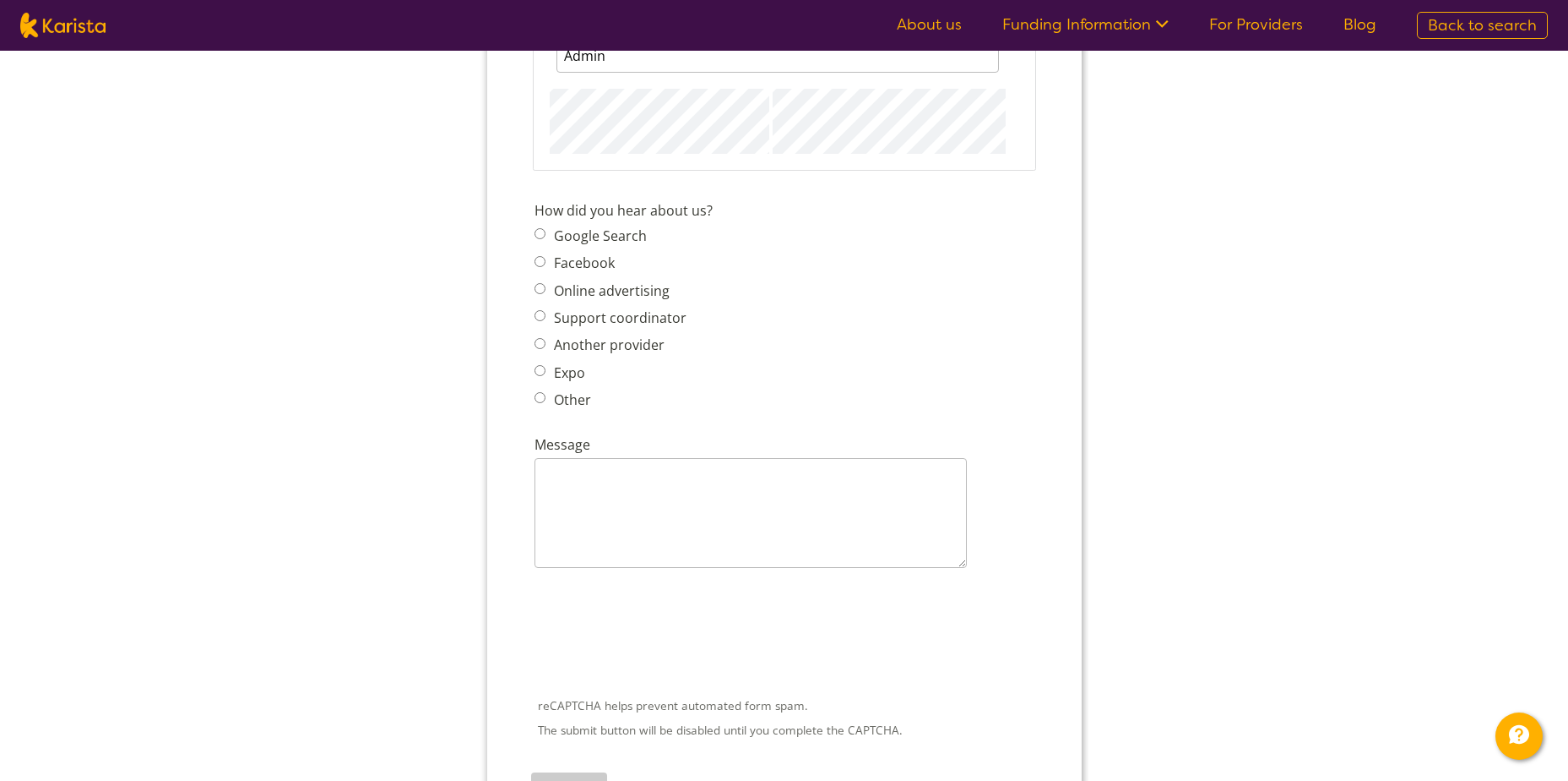
click at [567, 227] on label "Google Search" at bounding box center [596, 235] width 98 height 18
click at [545, 228] on input "Google Search" at bounding box center [538, 233] width 11 height 11
radio input "true"
click at [530, 641] on div at bounding box center [784, 644] width 506 height 88
click at [621, 496] on textarea "Message" at bounding box center [750, 513] width 433 height 110
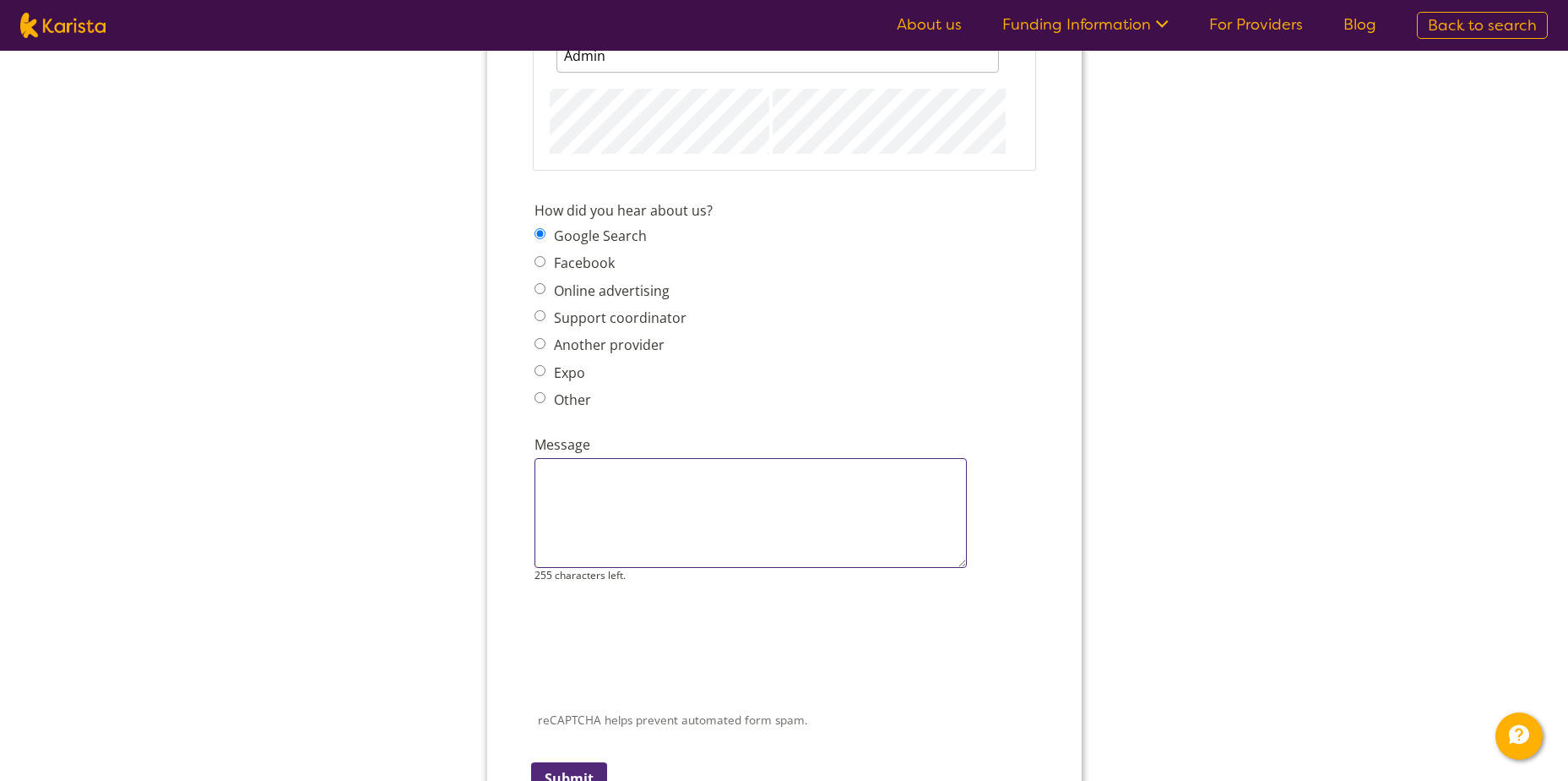
click at [621, 496] on textarea "Message" at bounding box center [750, 513] width 433 height 110
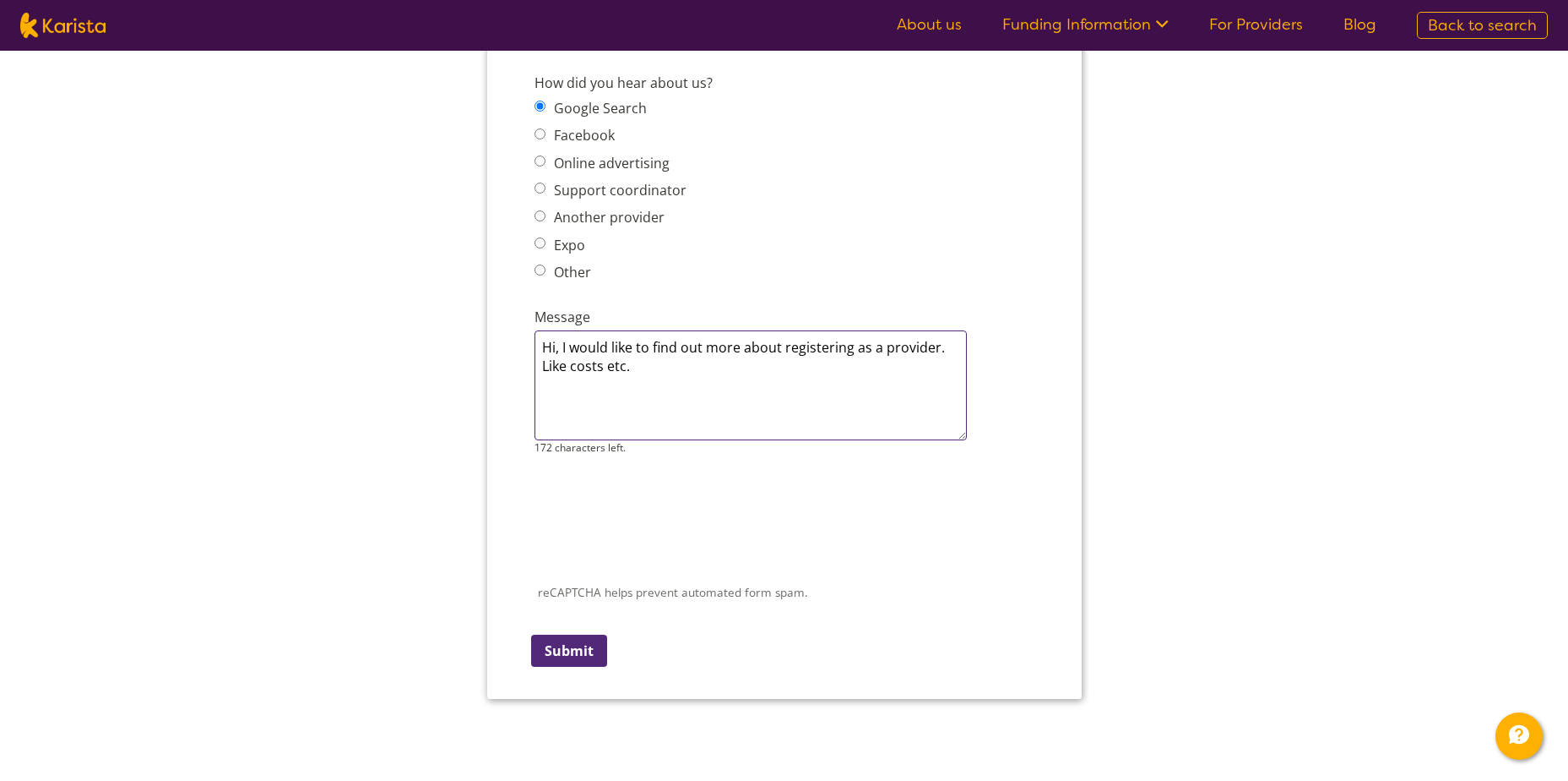
scroll to position [2281, 0]
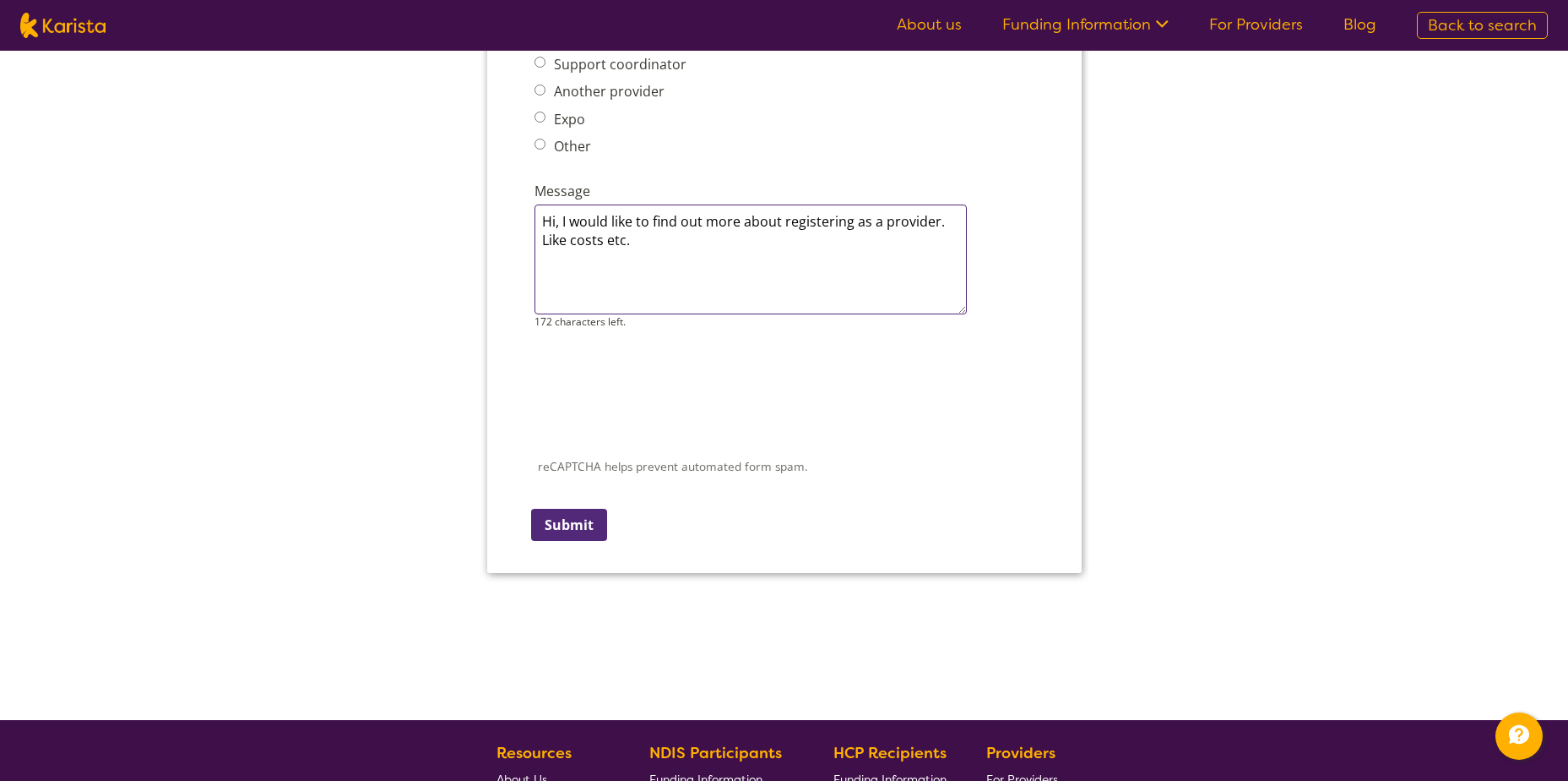
type textarea "Hi, I would like to find out more about registering as a provider. Like costs e…"
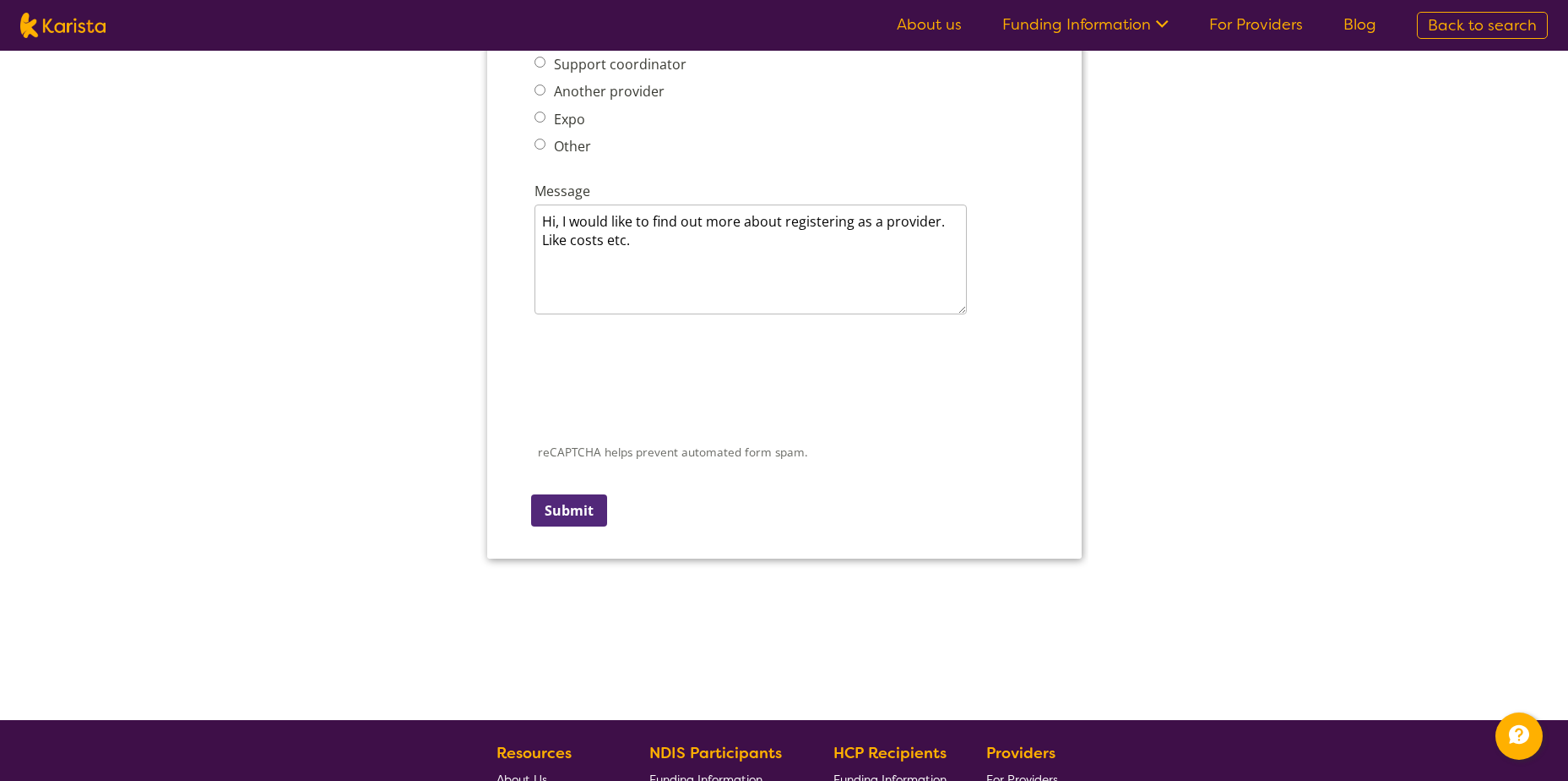
click at [606, 506] on div "reCAPTCHA helps prevent automated form spam. The submit button will be disabled…" at bounding box center [783, 427] width 513 height 218
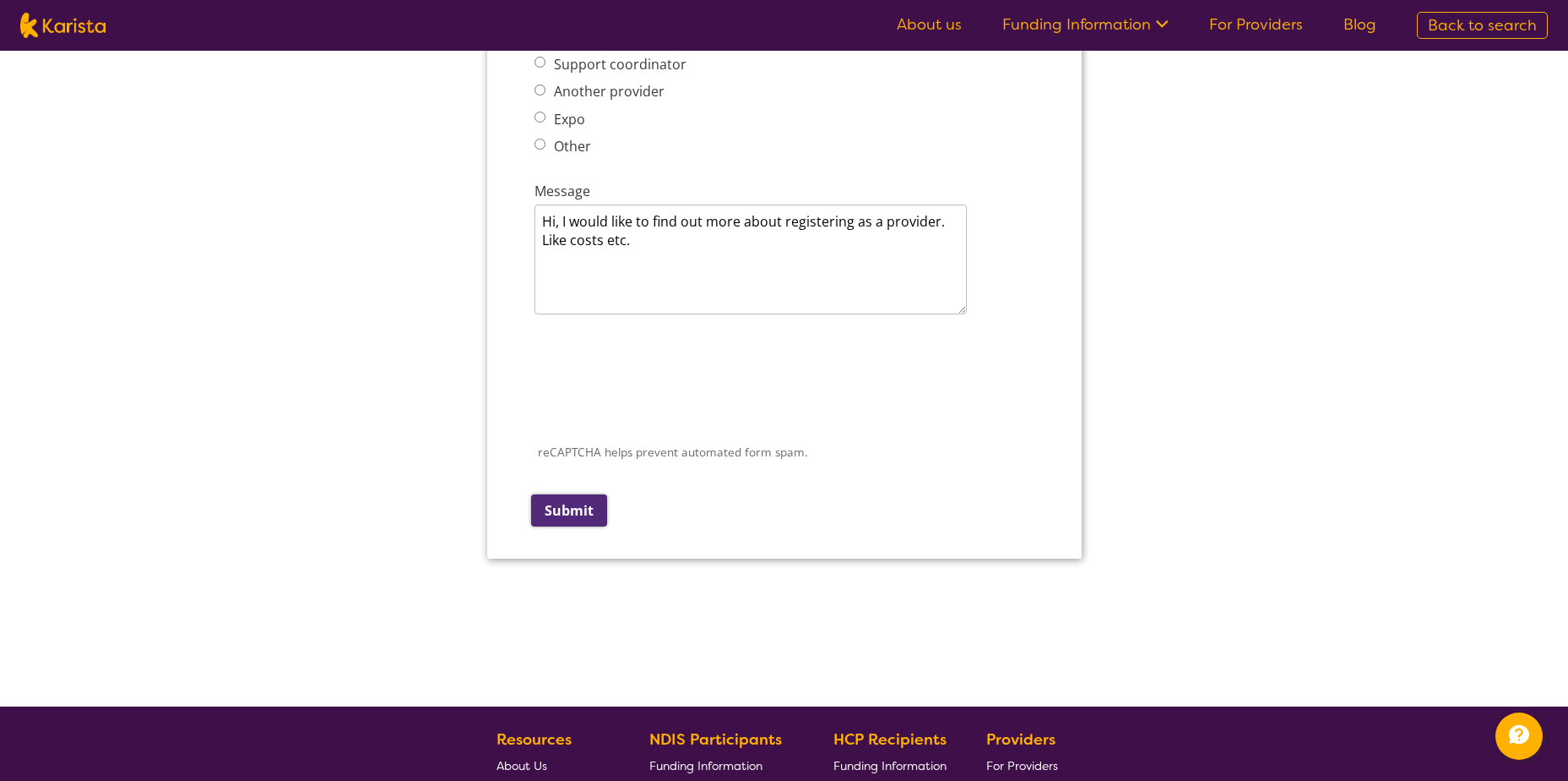
click at [575, 522] on input "Submit" at bounding box center [568, 509] width 76 height 32
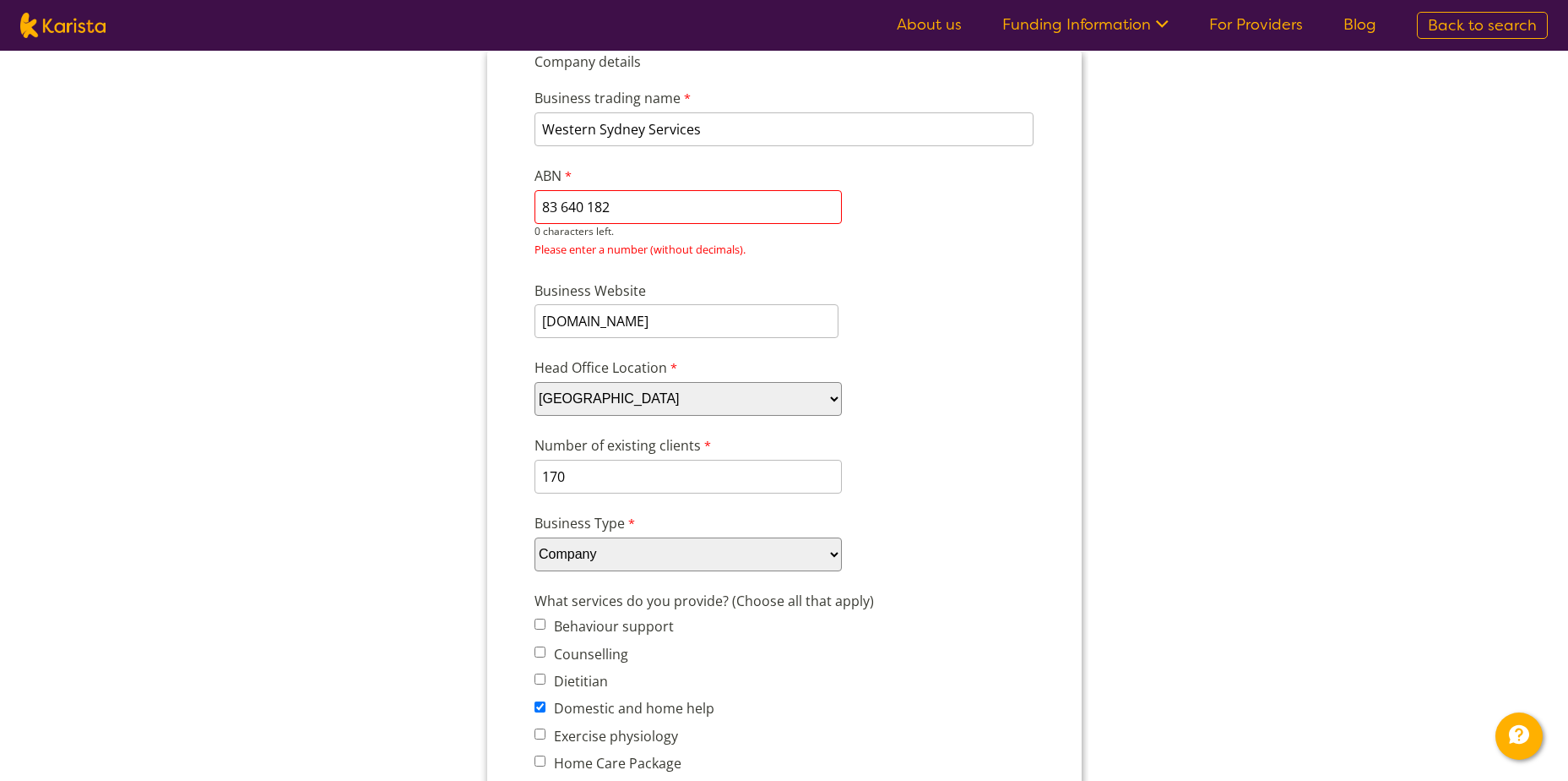
scroll to position [172, 0]
click at [708, 199] on input "83 640 182" at bounding box center [687, 208] width 307 height 34
click at [590, 209] on input "83 640 182" at bounding box center [687, 208] width 307 height 34
drag, startPoint x: 560, startPoint y: 207, endPoint x: 627, endPoint y: 214, distance: 67.4
click at [560, 207] on input "83 640182" at bounding box center [687, 208] width 307 height 34
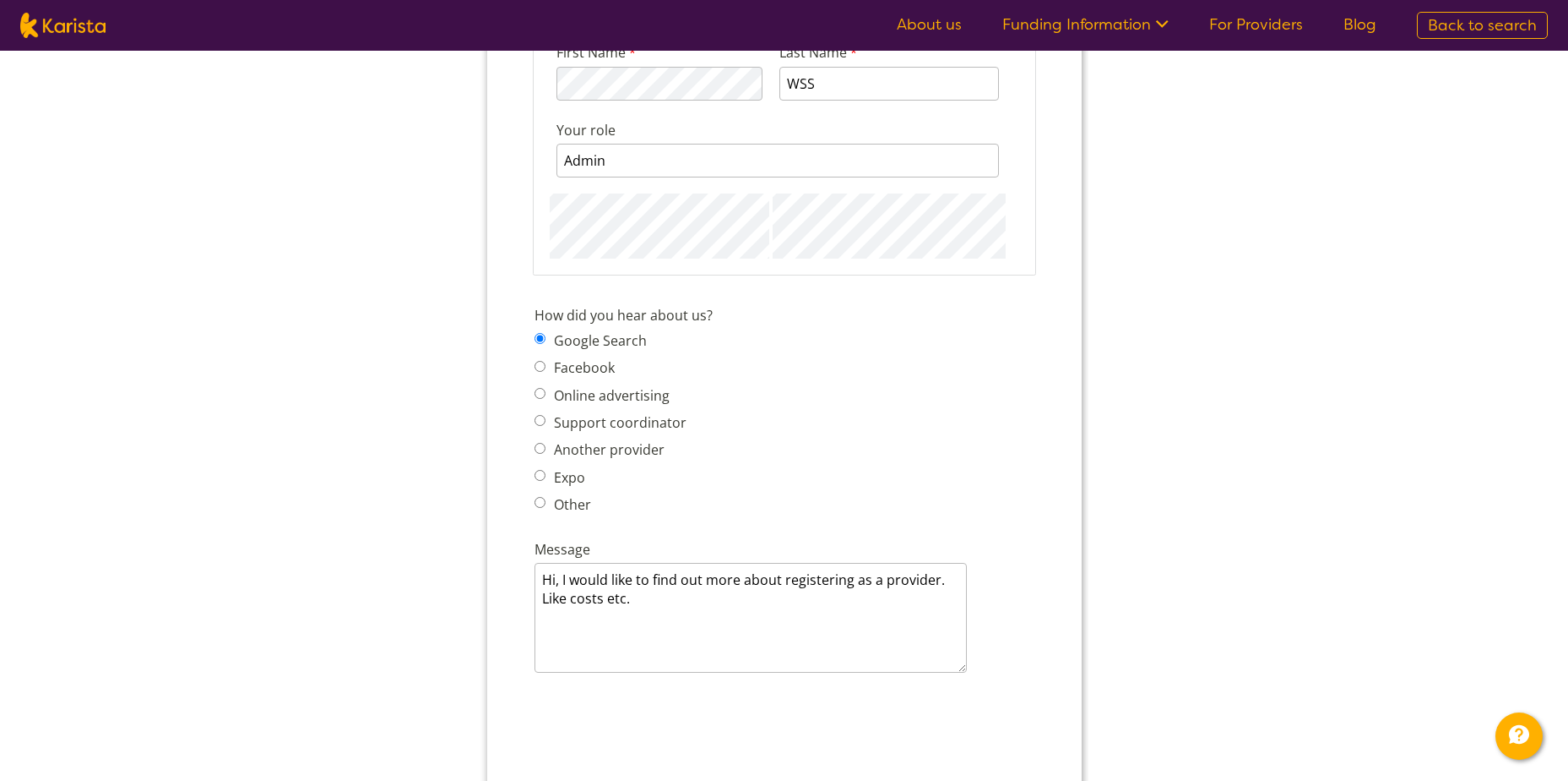
scroll to position [2538, 0]
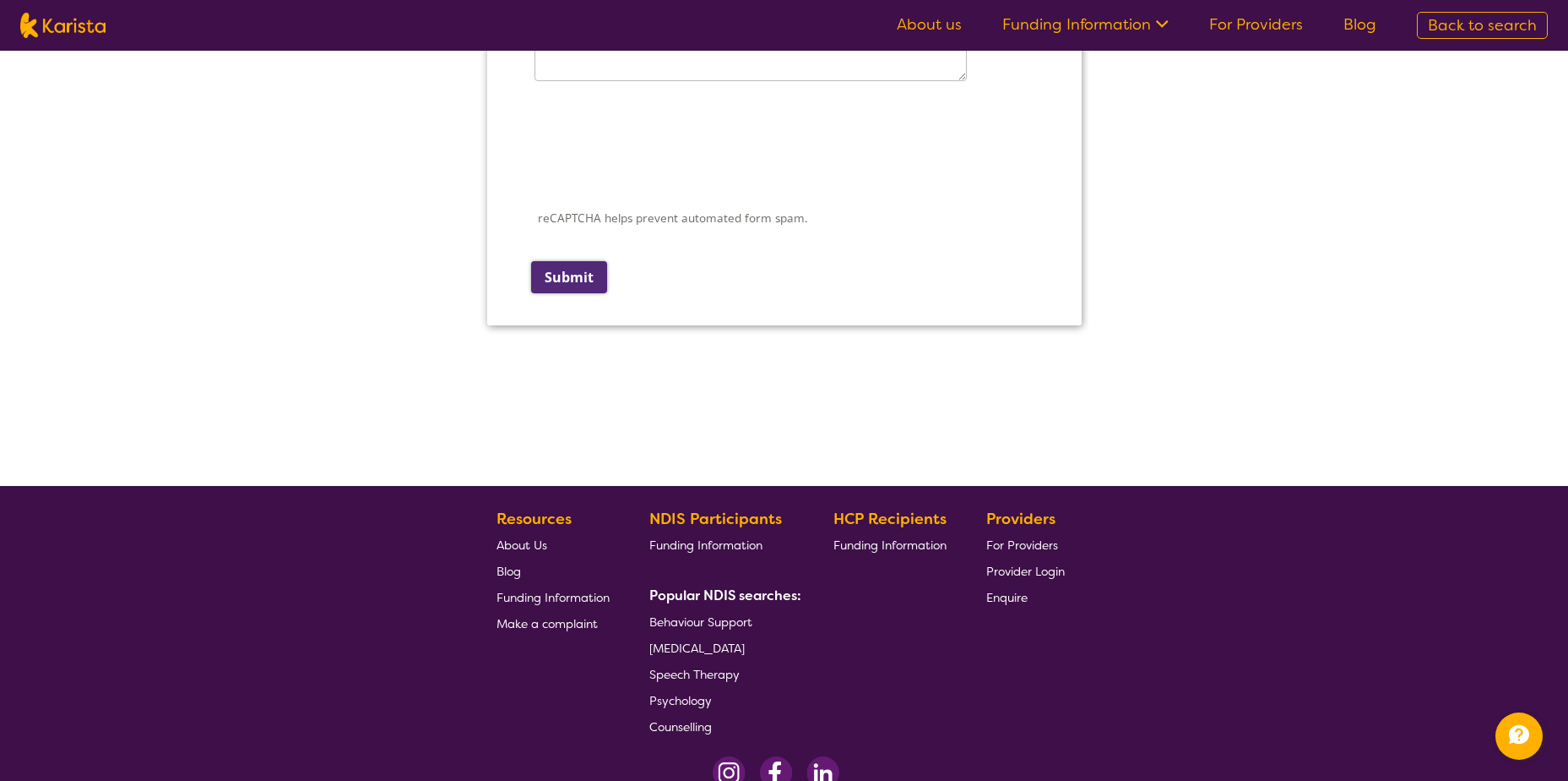
type input "83640182"
drag, startPoint x: 560, startPoint y: 282, endPoint x: 923, endPoint y: -2112, distance: 2421.4
click at [560, 282] on input "Submit" at bounding box center [568, 275] width 76 height 32
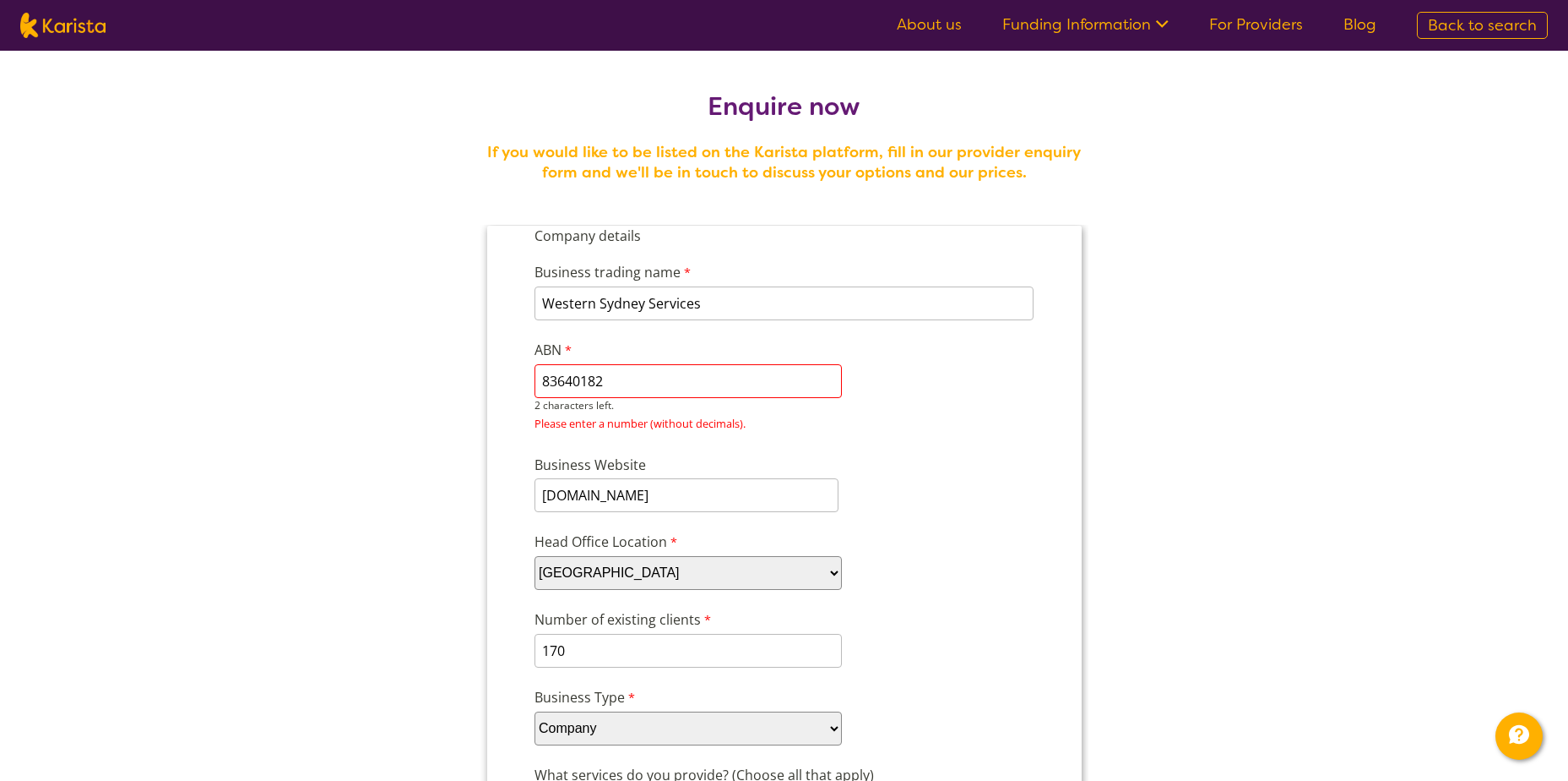
click at [714, 387] on input "83640182" at bounding box center [687, 381] width 307 height 34
drag, startPoint x: 719, startPoint y: 380, endPoint x: 527, endPoint y: 389, distance: 192.2
click at [527, 389] on div "ABN 83640182 2 characters left. Please enter a number (without decimals)." at bounding box center [687, 388] width 321 height 102
paste input "83640182"
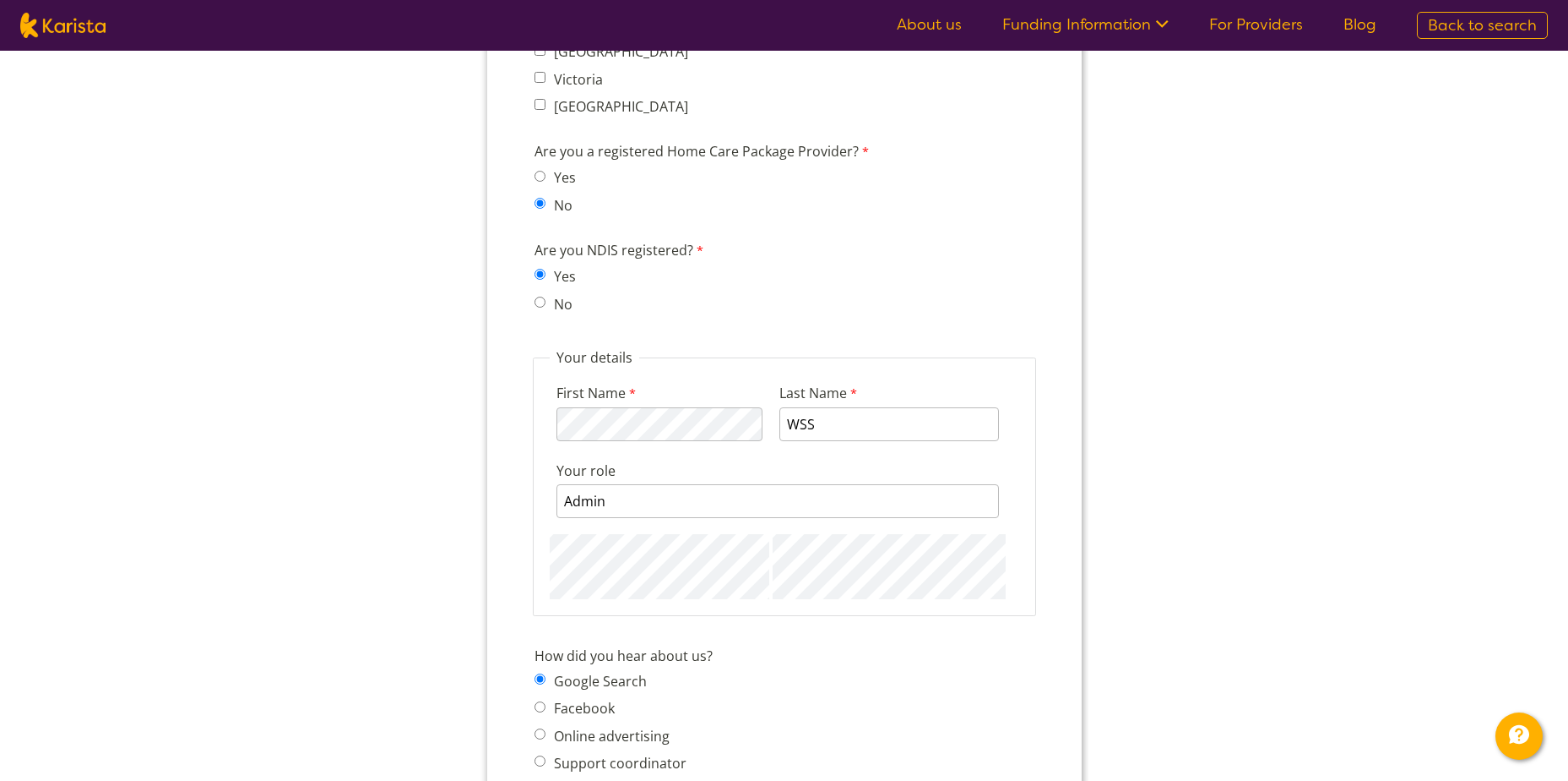
scroll to position [2197, 0]
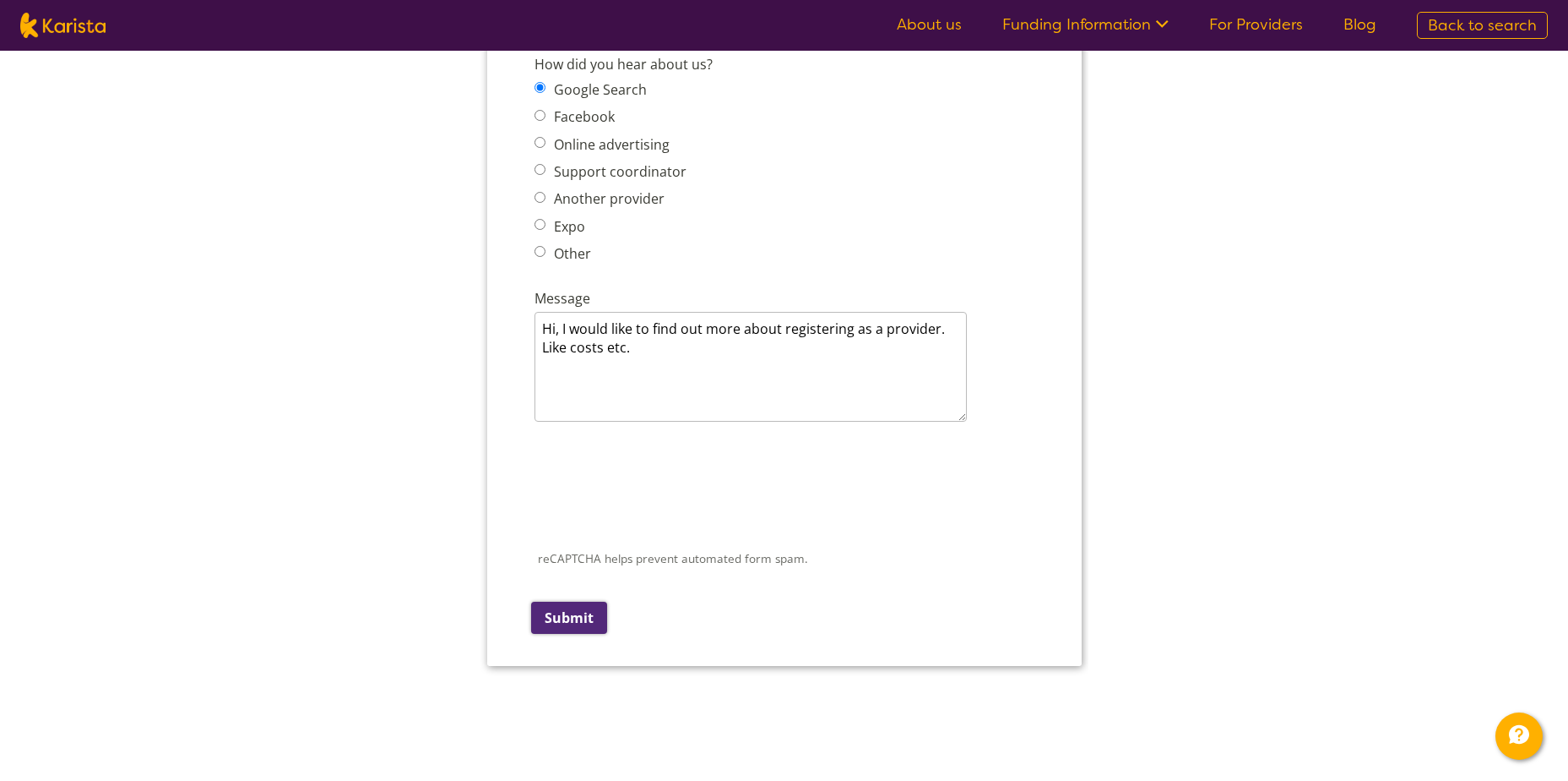
click at [595, 621] on input "Submit" at bounding box center [568, 617] width 76 height 32
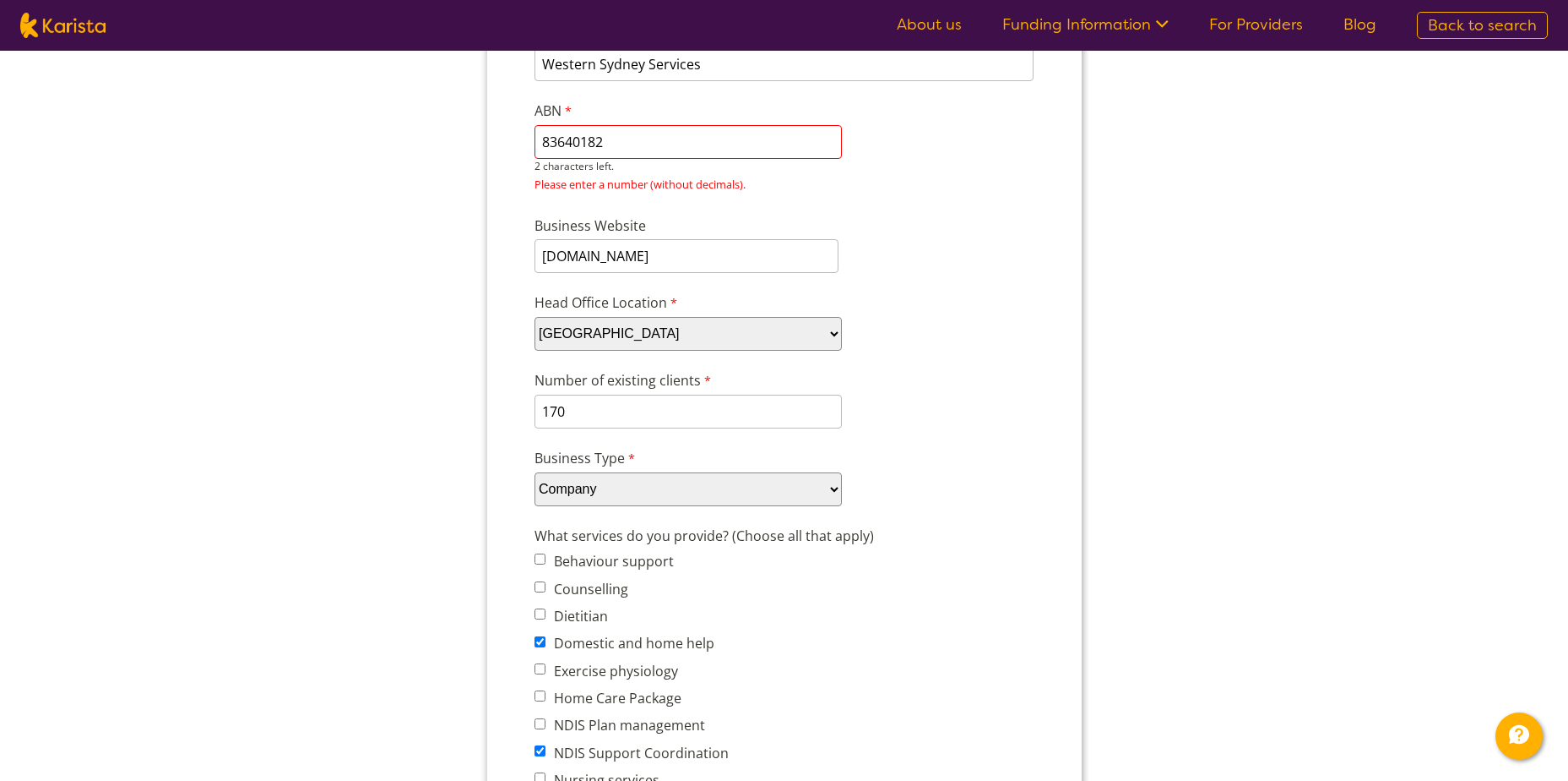
scroll to position [0, 0]
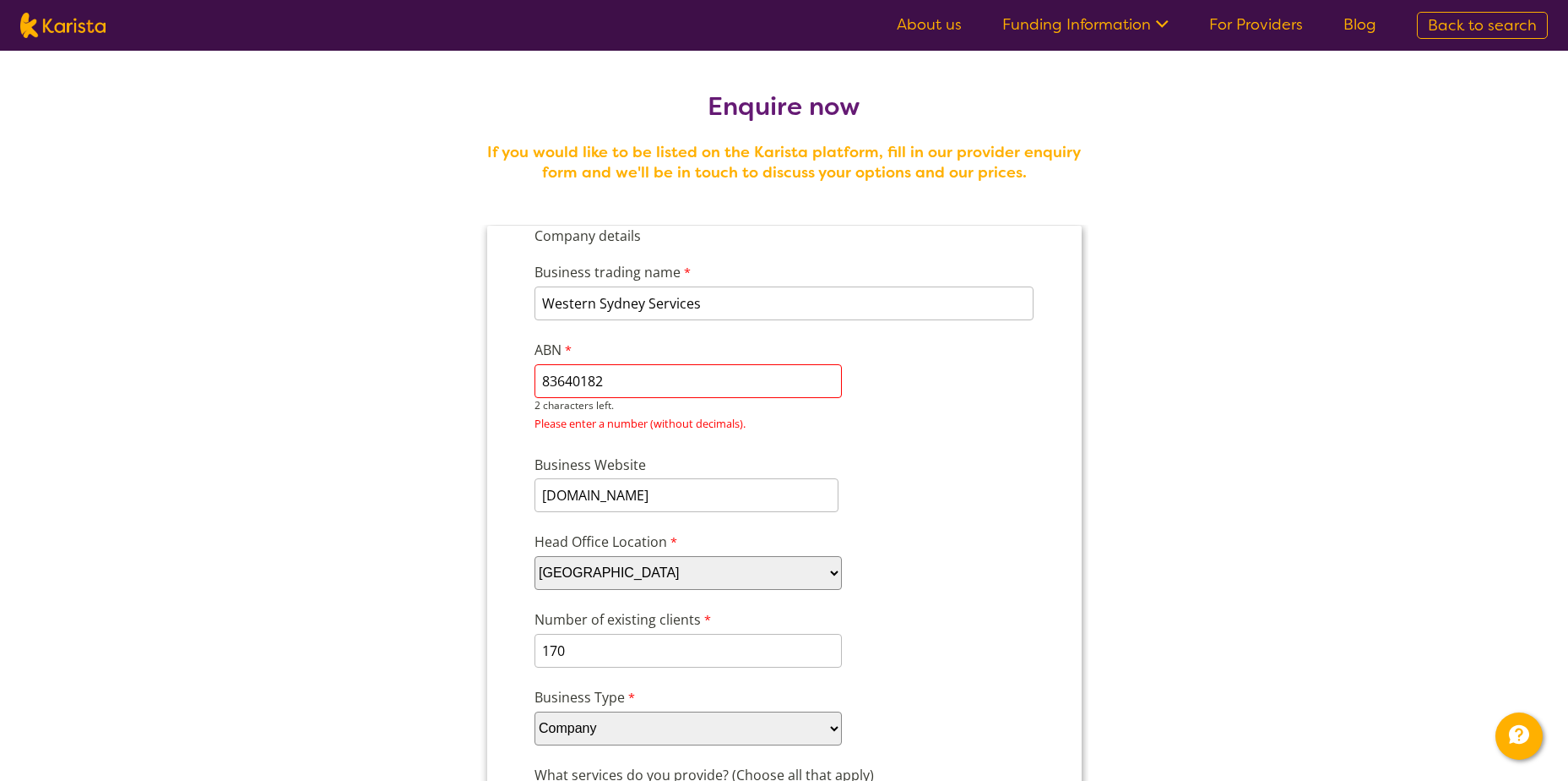
click at [560, 386] on input "83640182" at bounding box center [687, 381] width 307 height 34
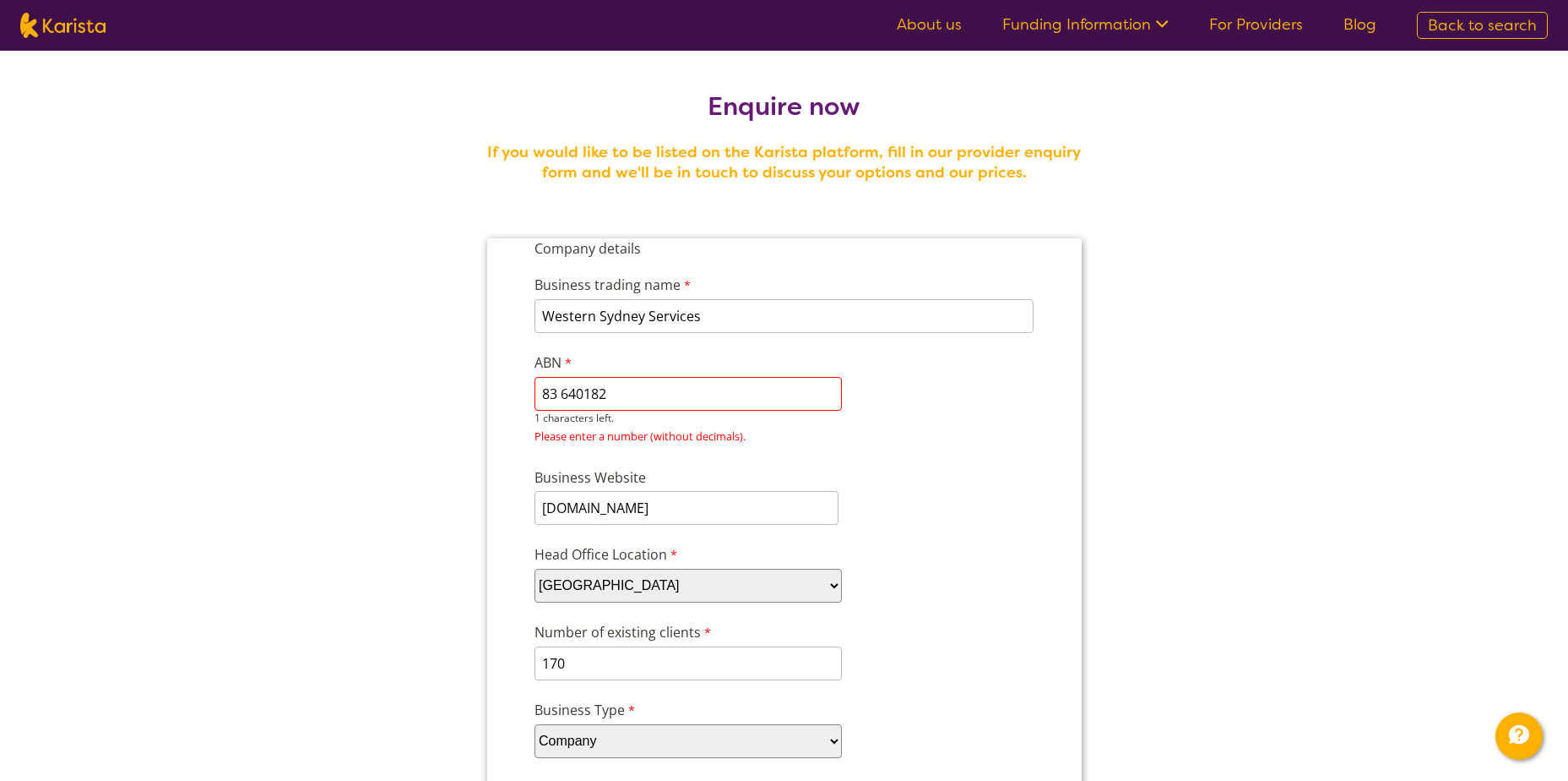
click at [585, 397] on input "83 640182" at bounding box center [687, 393] width 307 height 34
click at [612, 400] on input "83 640 182" at bounding box center [687, 393] width 307 height 34
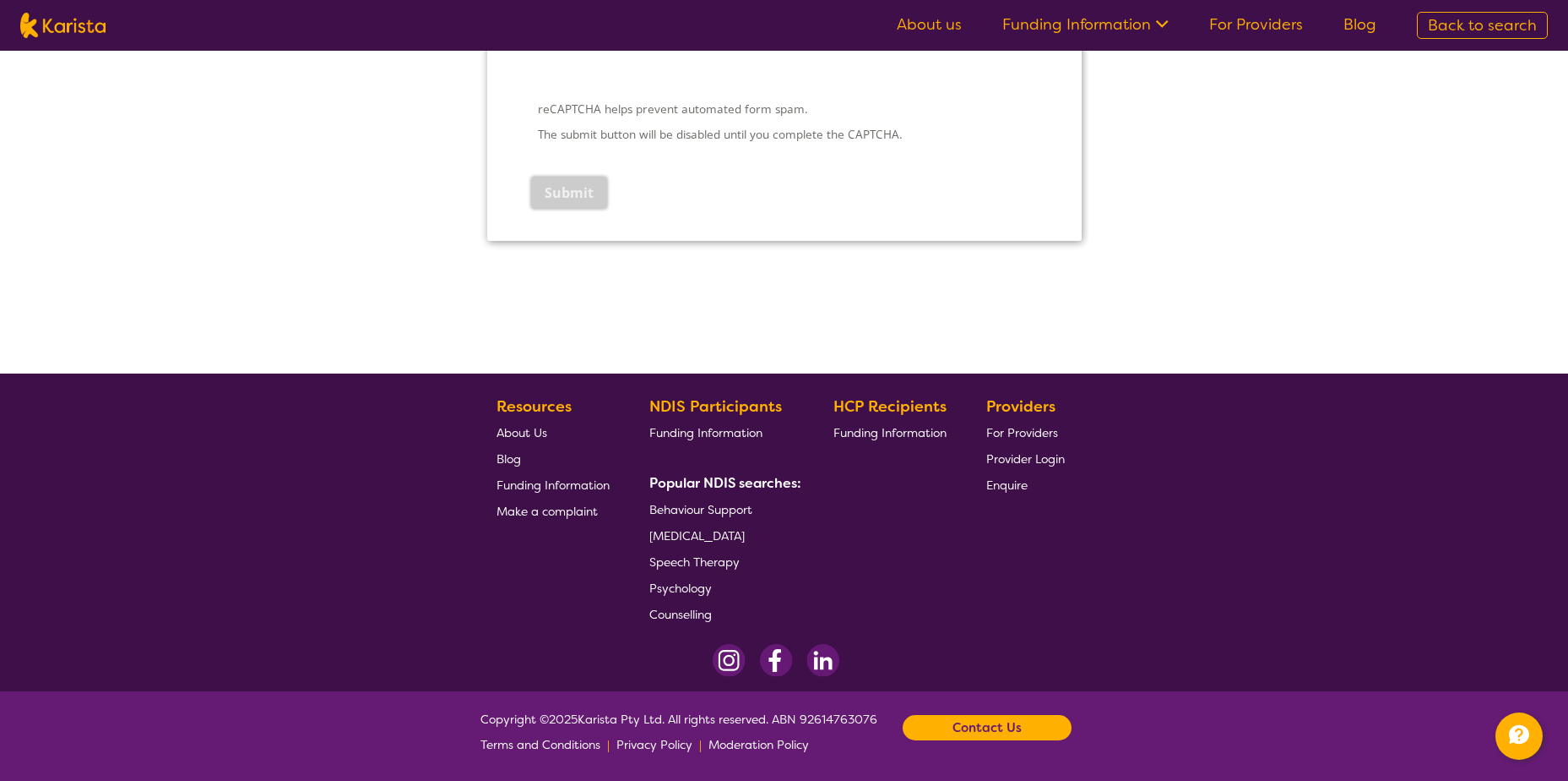
scroll to position [2661, 0]
click at [688, 186] on div "reCAPTCHA helps prevent automated form spam. The submit button will be disabled…" at bounding box center [783, 83] width 513 height 244
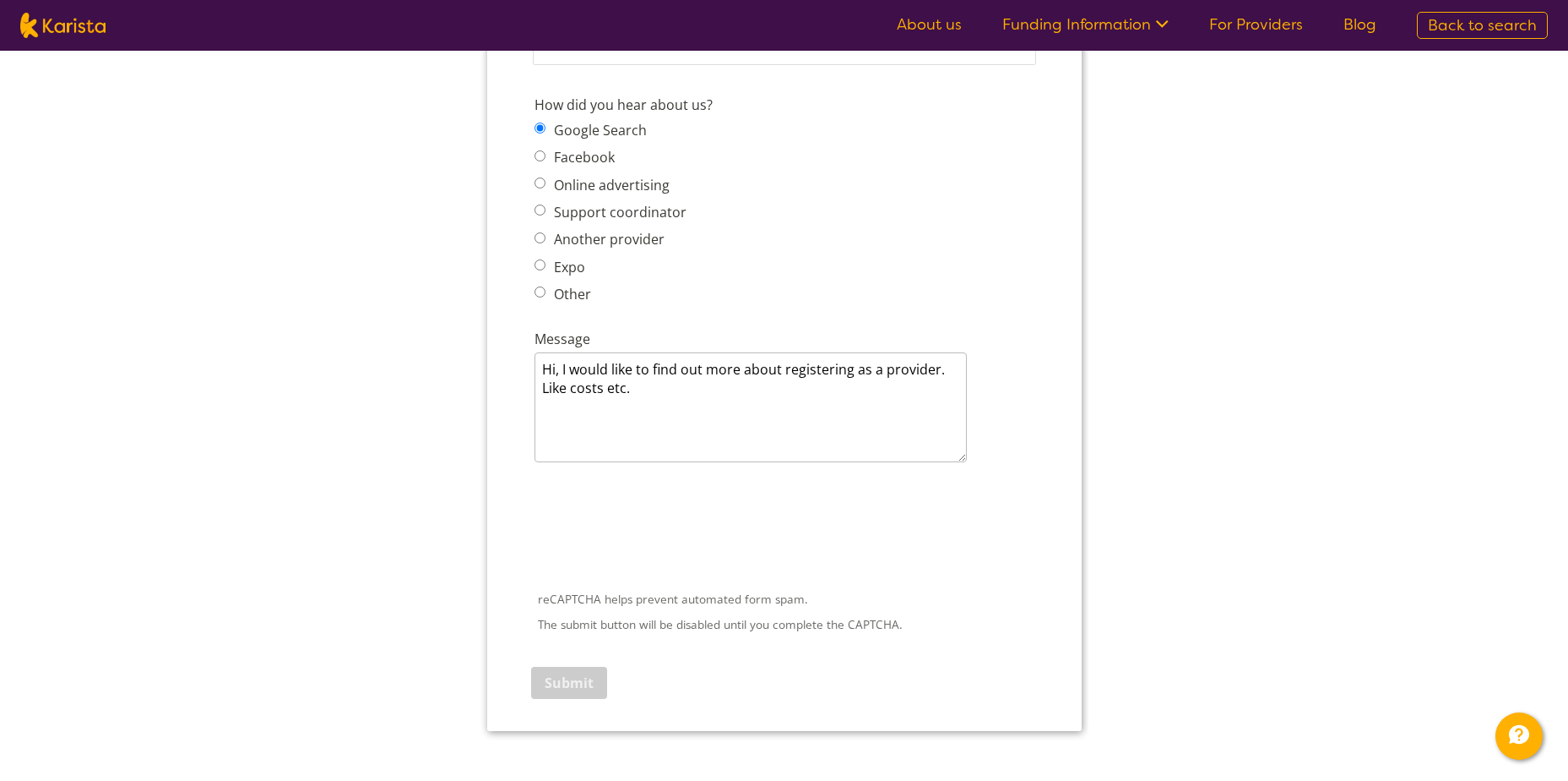
scroll to position [2154, 0]
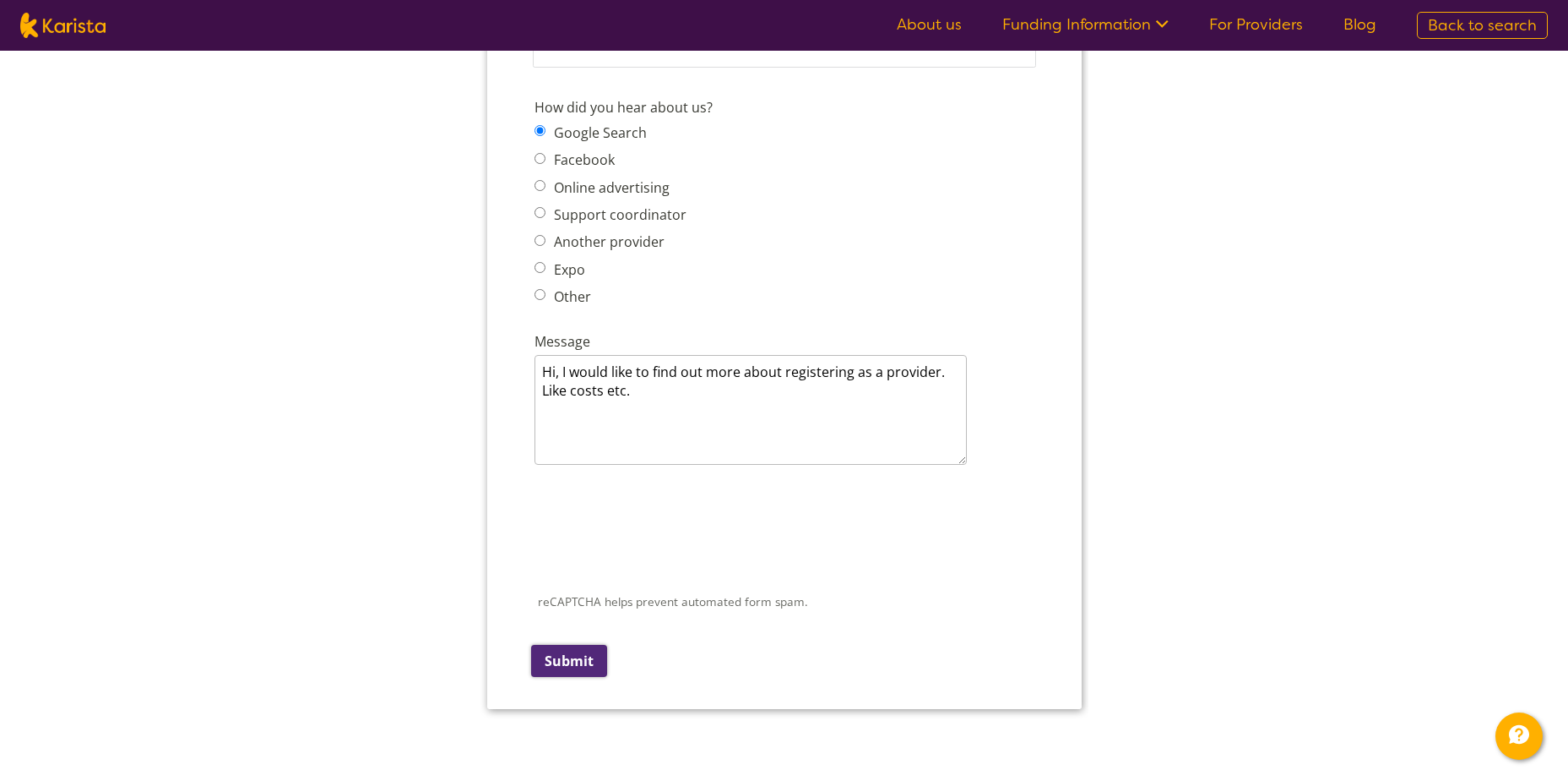
click at [574, 657] on input "Submit" at bounding box center [568, 660] width 76 height 32
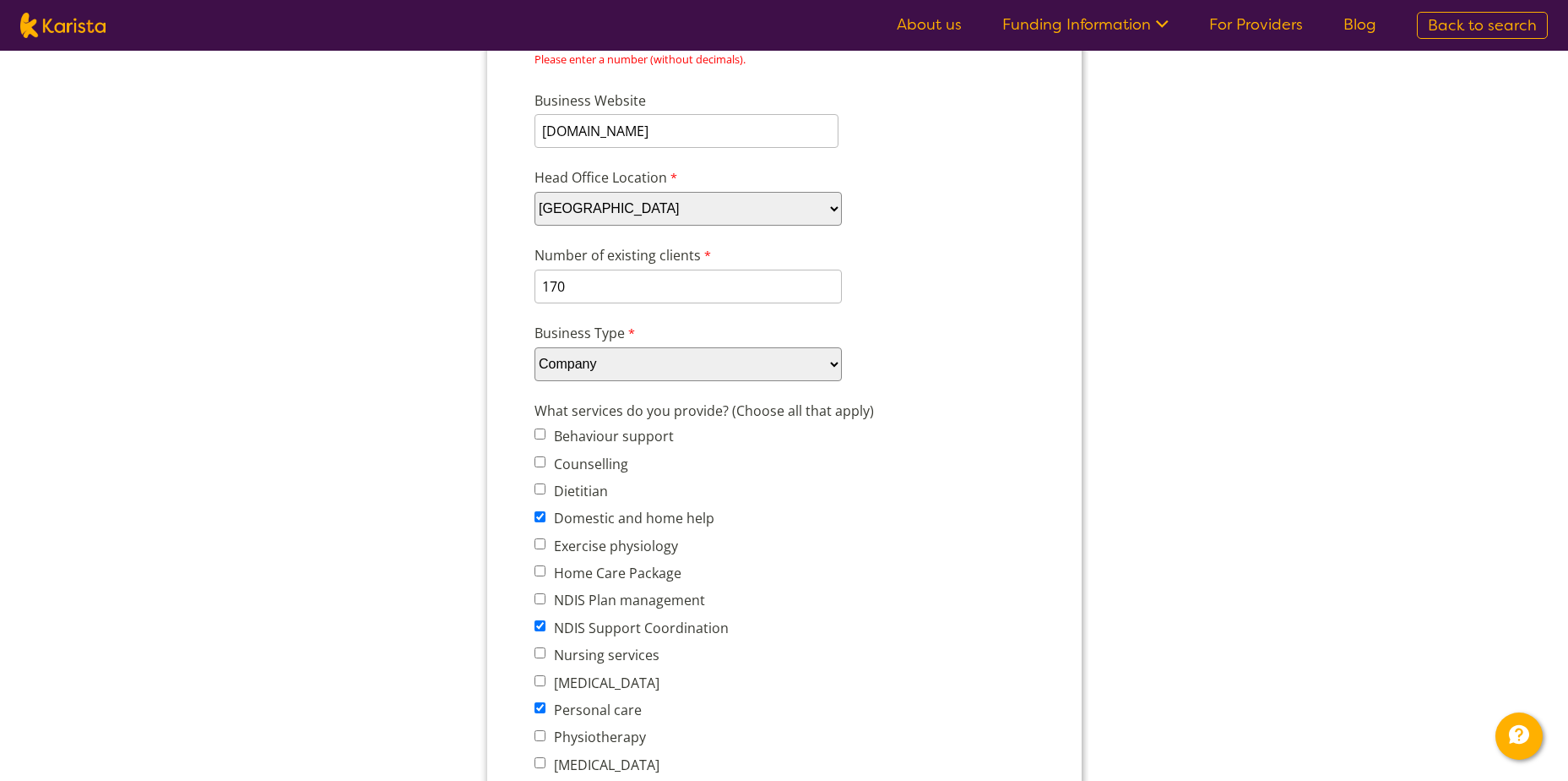
scroll to position [0, 0]
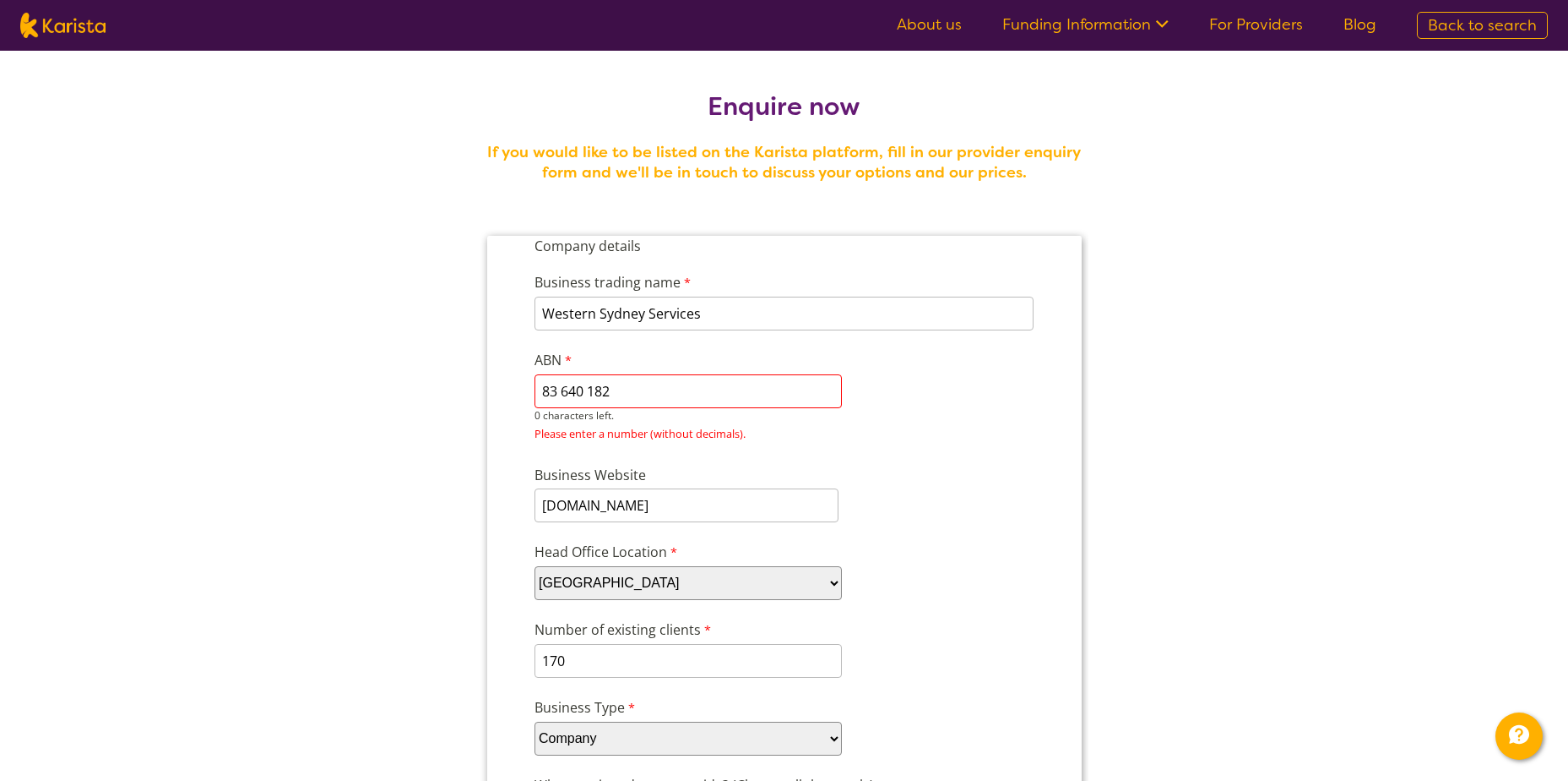
click at [707, 403] on input "83 640 182" at bounding box center [687, 390] width 307 height 34
click at [634, 386] on input "83 640 182" at bounding box center [687, 390] width 307 height 34
click at [688, 384] on input "83 640 182" at bounding box center [687, 390] width 307 height 34
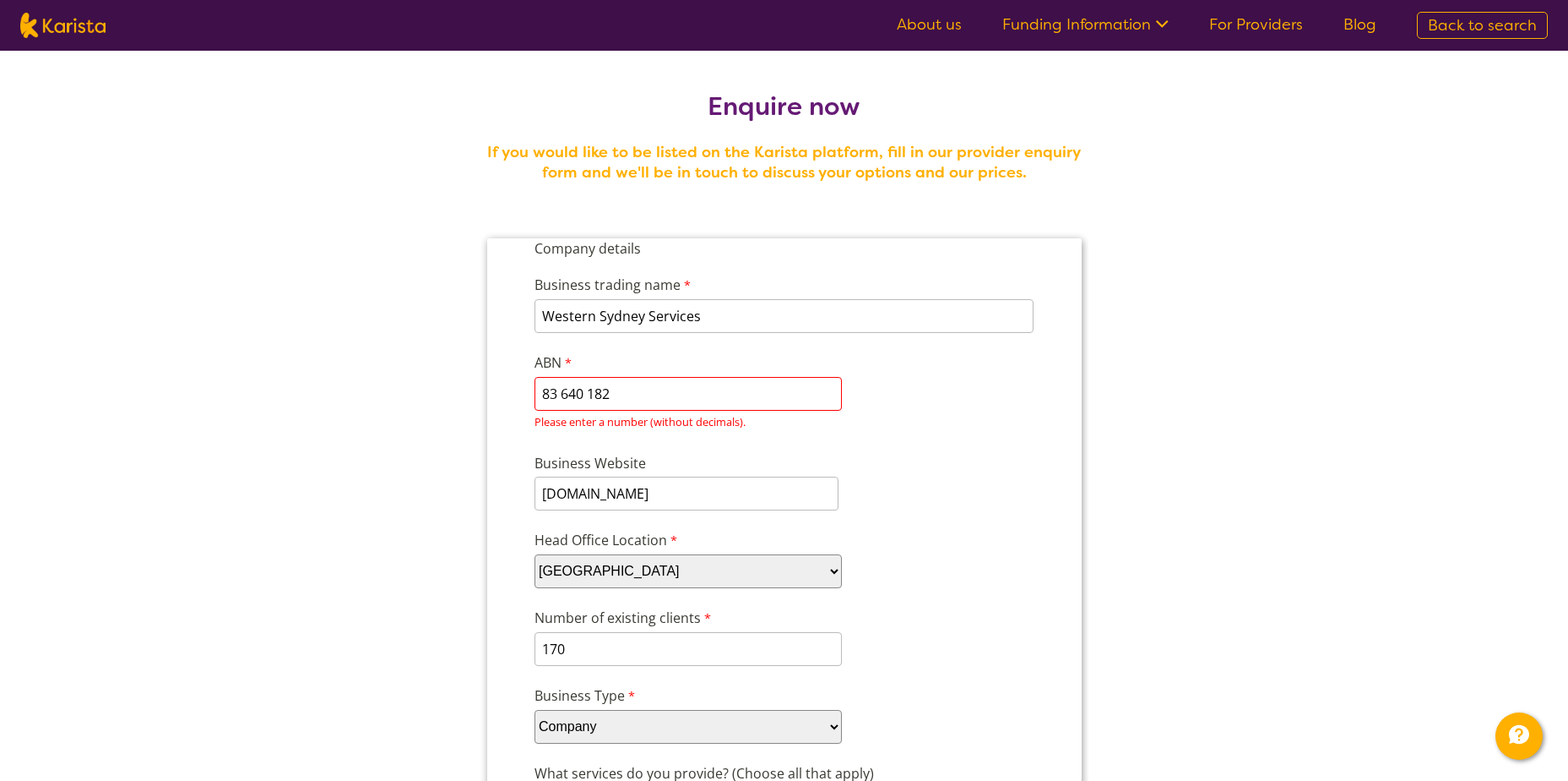
click at [798, 393] on input "83 640 182" at bounding box center [687, 393] width 307 height 34
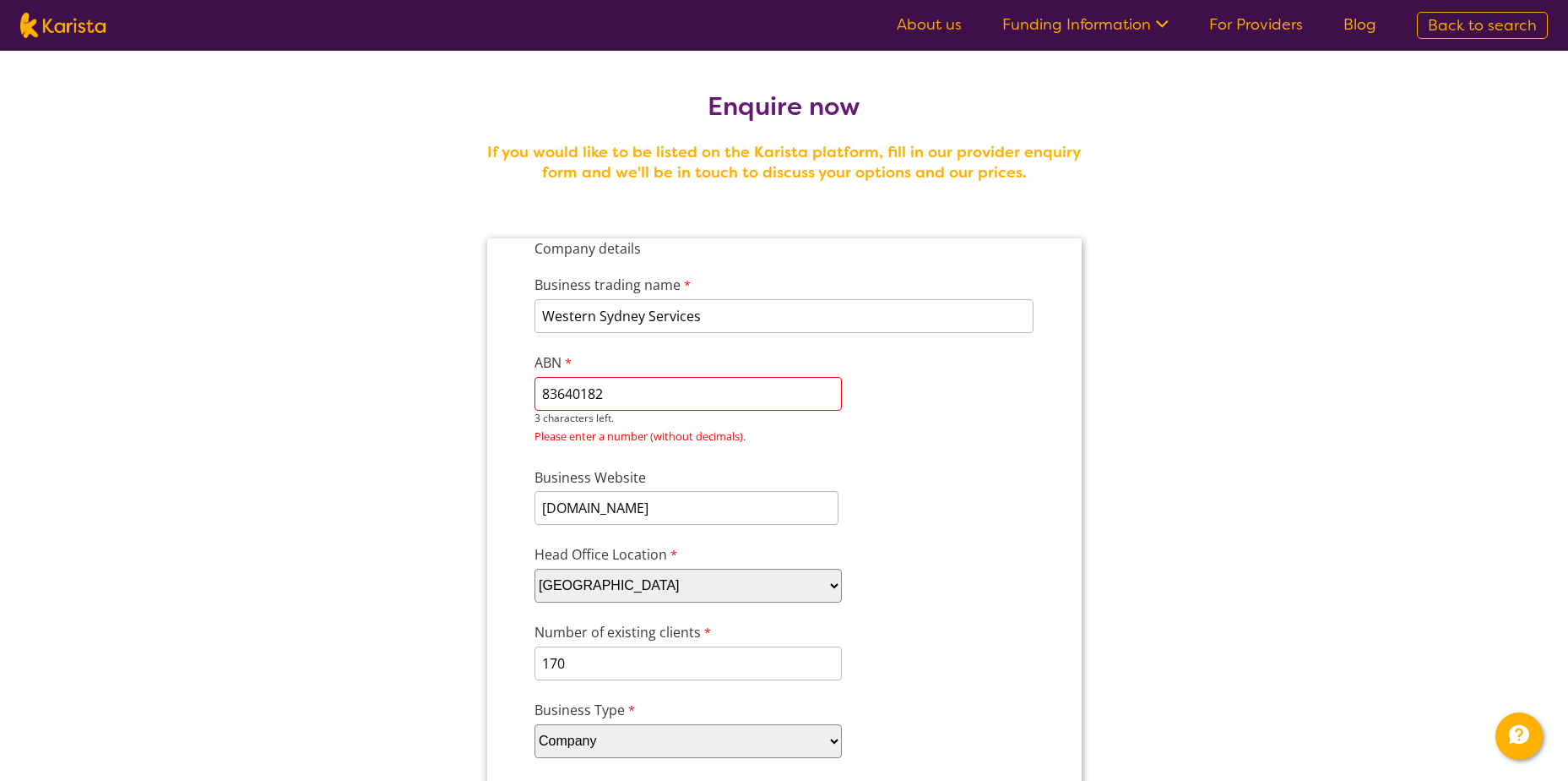
type input "83640182"
click at [985, 426] on div "Business trading name Western Sydney Services 231 characters left. ABN 83640182…" at bounding box center [783, 354] width 513 height 192
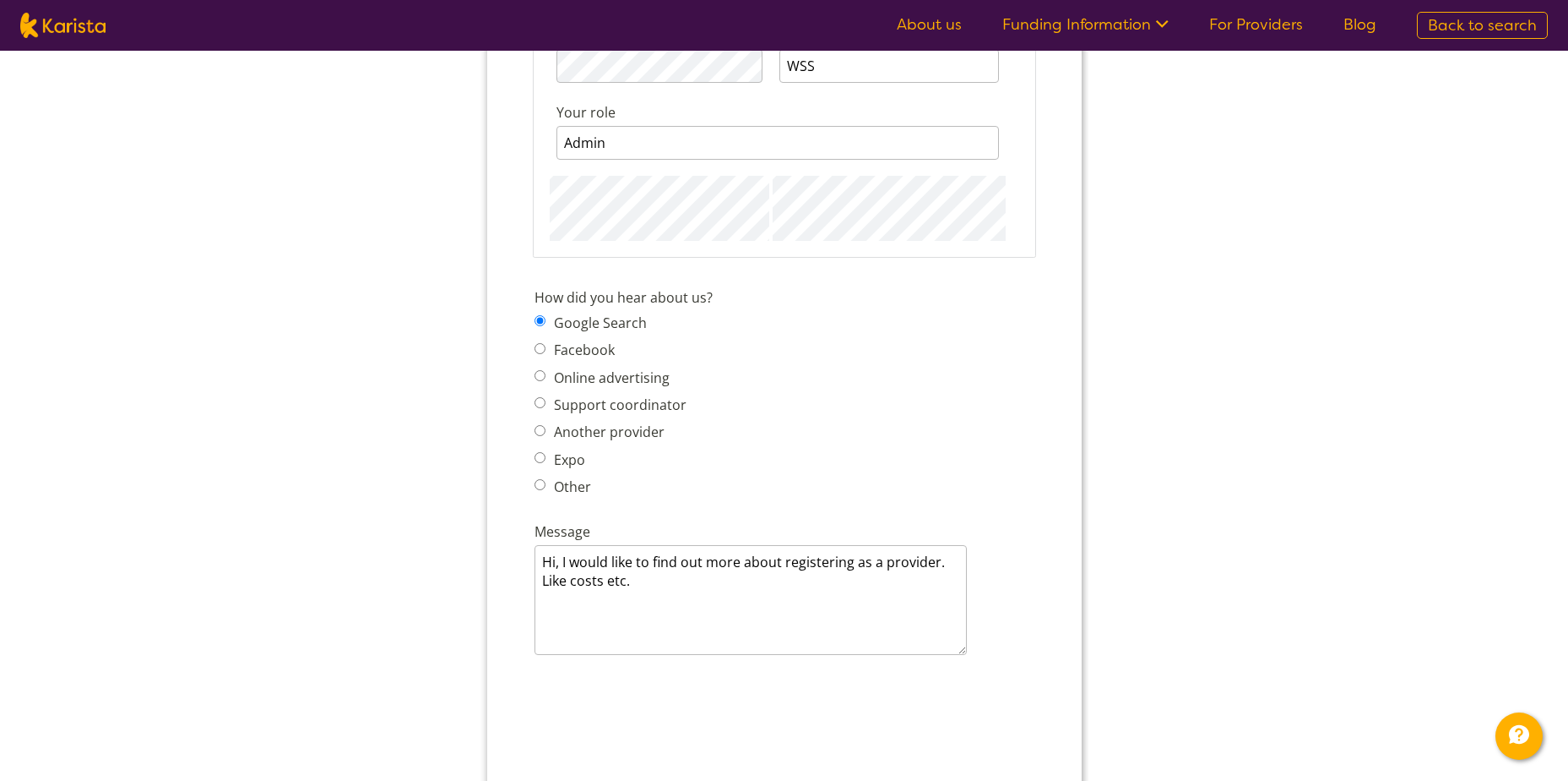
scroll to position [2365, 0]
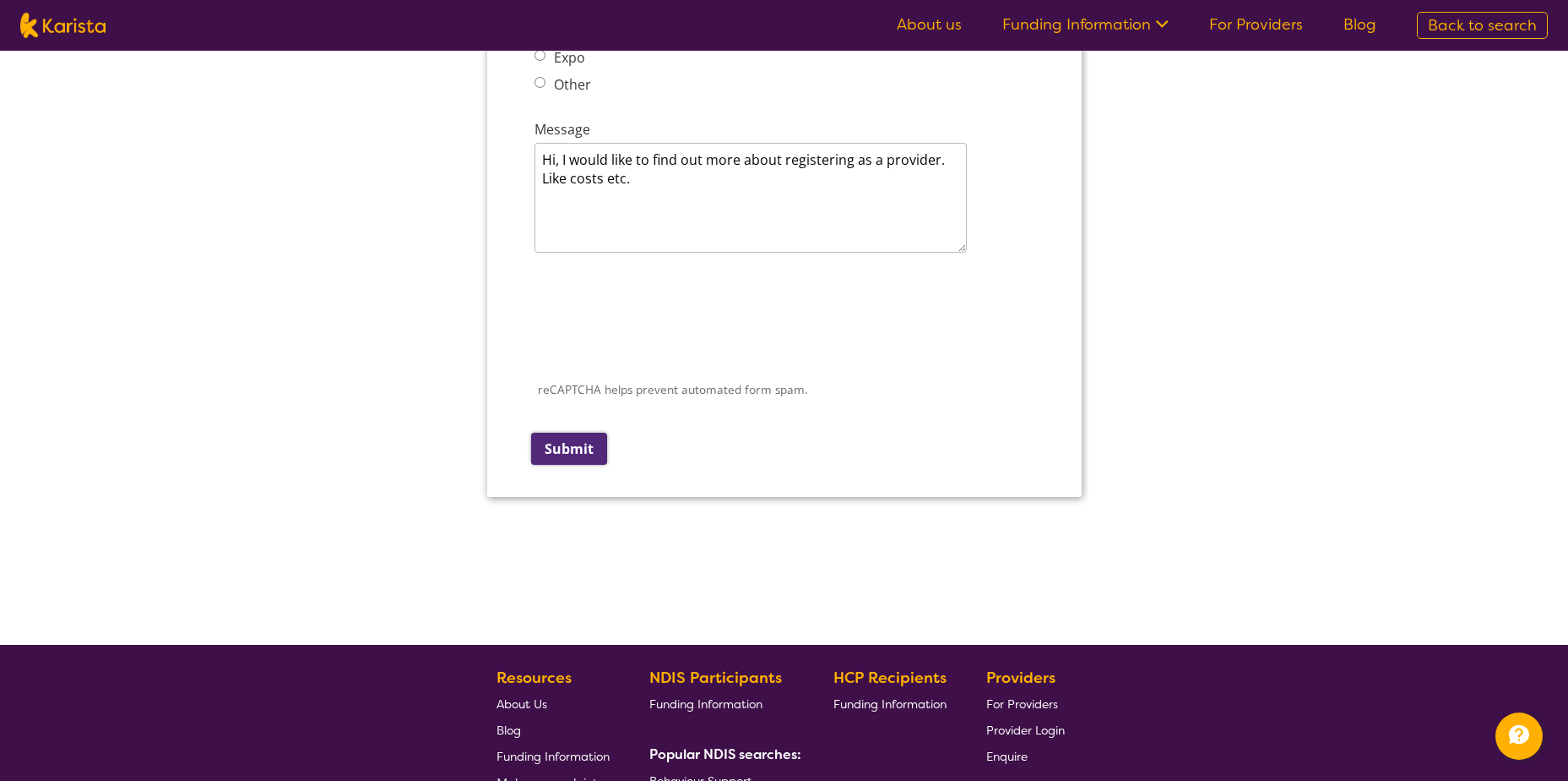
click at [581, 448] on input "Submit" at bounding box center [568, 448] width 76 height 32
